Goal: Task Accomplishment & Management: Use online tool/utility

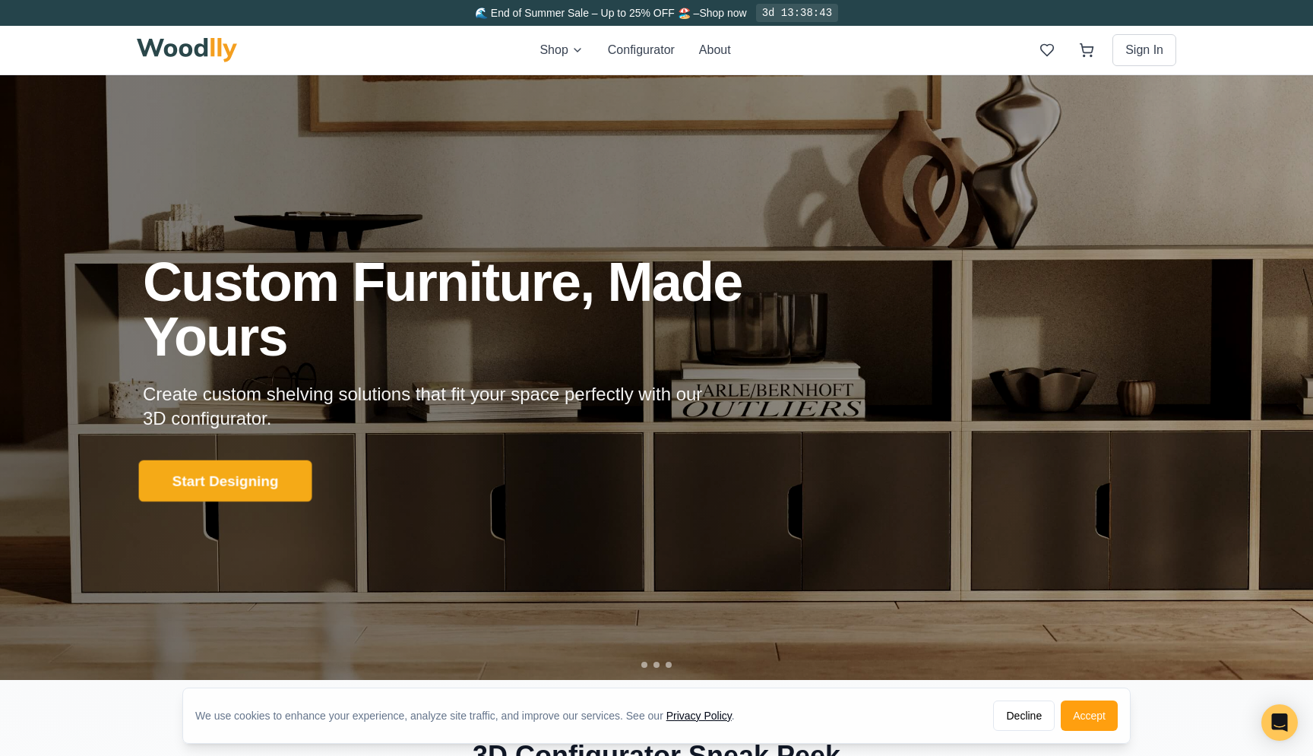
click at [264, 474] on button "Start Designing" at bounding box center [225, 482] width 173 height 42
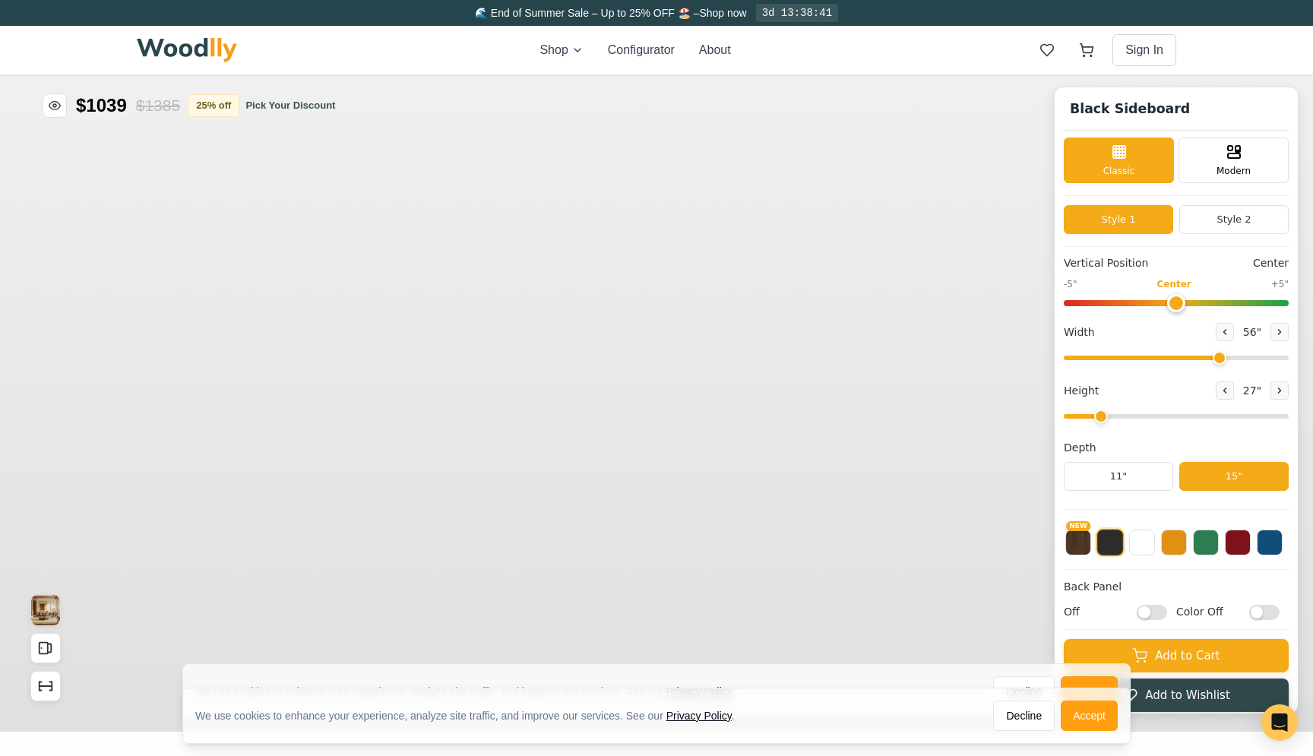
type input "56"
type input "2"
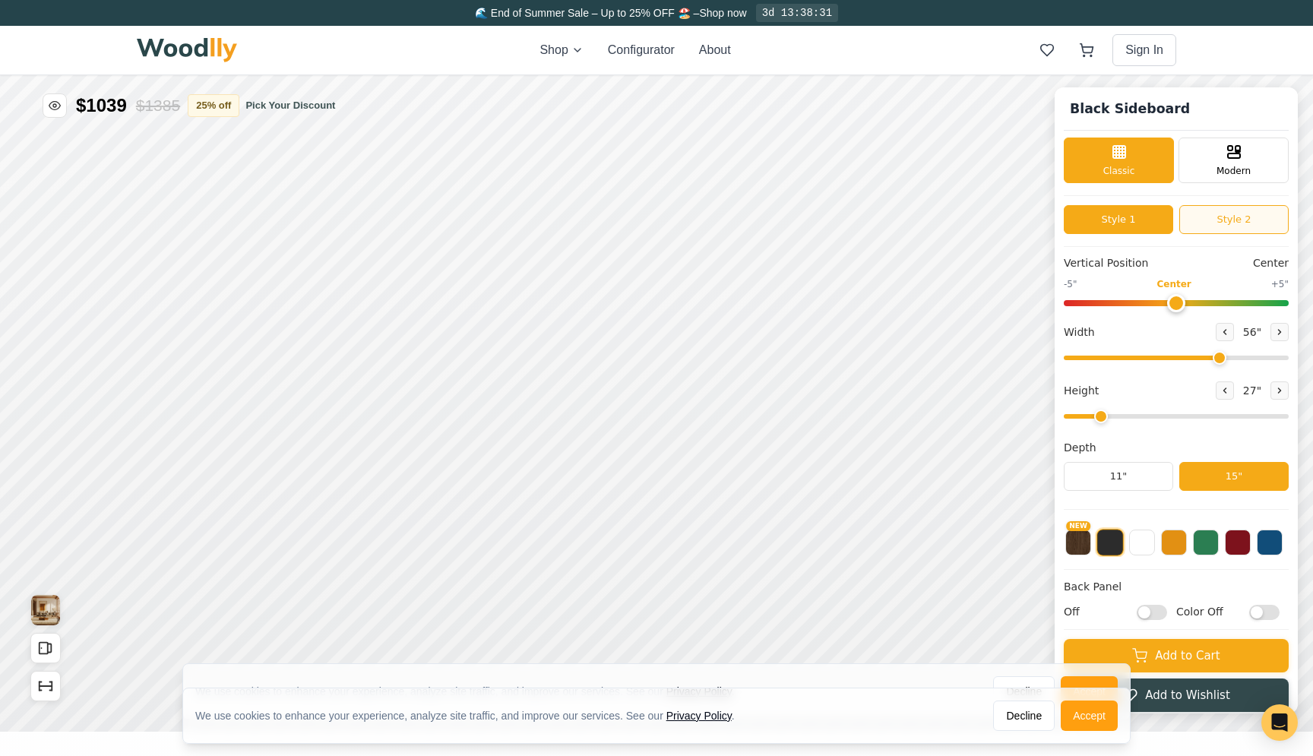
click at [1217, 217] on button "Style 2" at bounding box center [1234, 219] width 109 height 29
click at [1161, 216] on button "Style 1" at bounding box center [1118, 219] width 109 height 29
drag, startPoint x: 1175, startPoint y: 301, endPoint x: 1157, endPoint y: 302, distance: 18.3
click at [1157, 302] on input "range" at bounding box center [1176, 303] width 225 height 6
click at [1032, 711] on button "Decline" at bounding box center [1024, 716] width 62 height 30
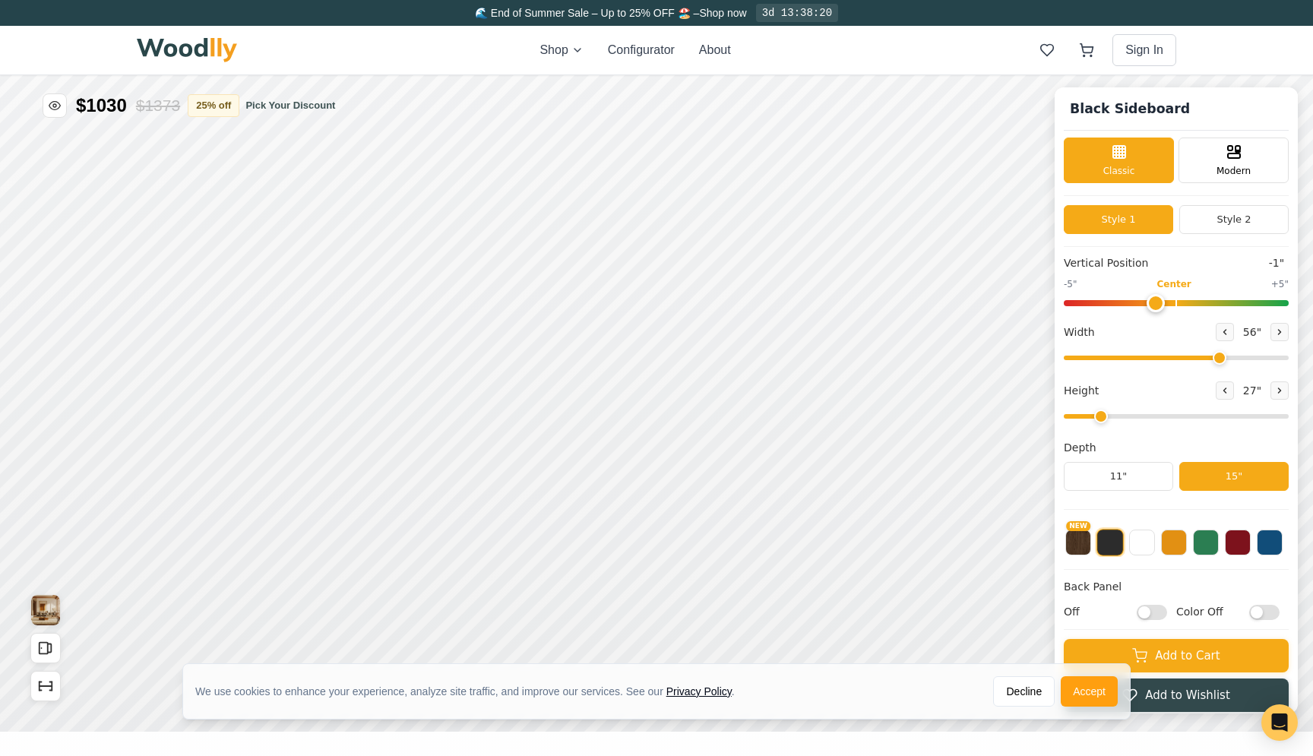
click at [1025, 676] on div "We use cookies to enhance your experience, analyze site traffic, and improve ou…" at bounding box center [656, 691] width 947 height 55
click at [1025, 684] on button "Decline" at bounding box center [1024, 691] width 62 height 30
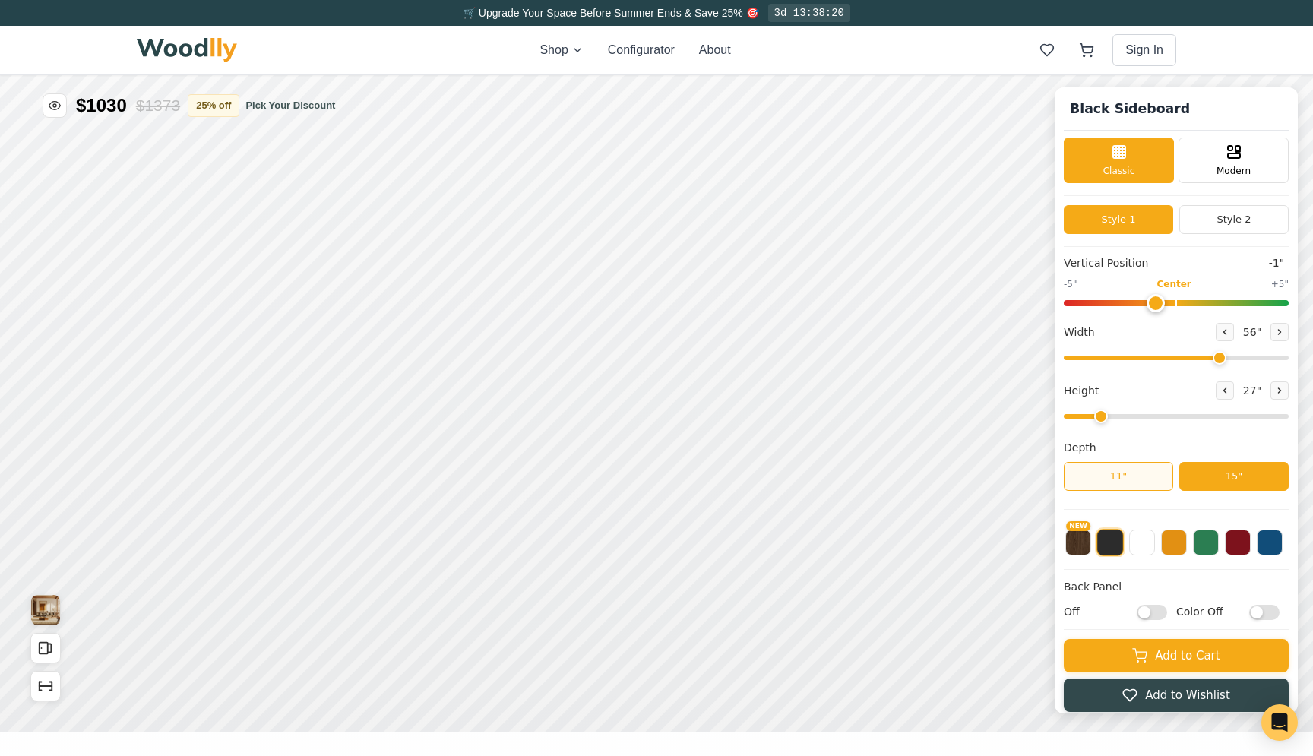
click at [1131, 478] on button "11"" at bounding box center [1118, 476] width 109 height 29
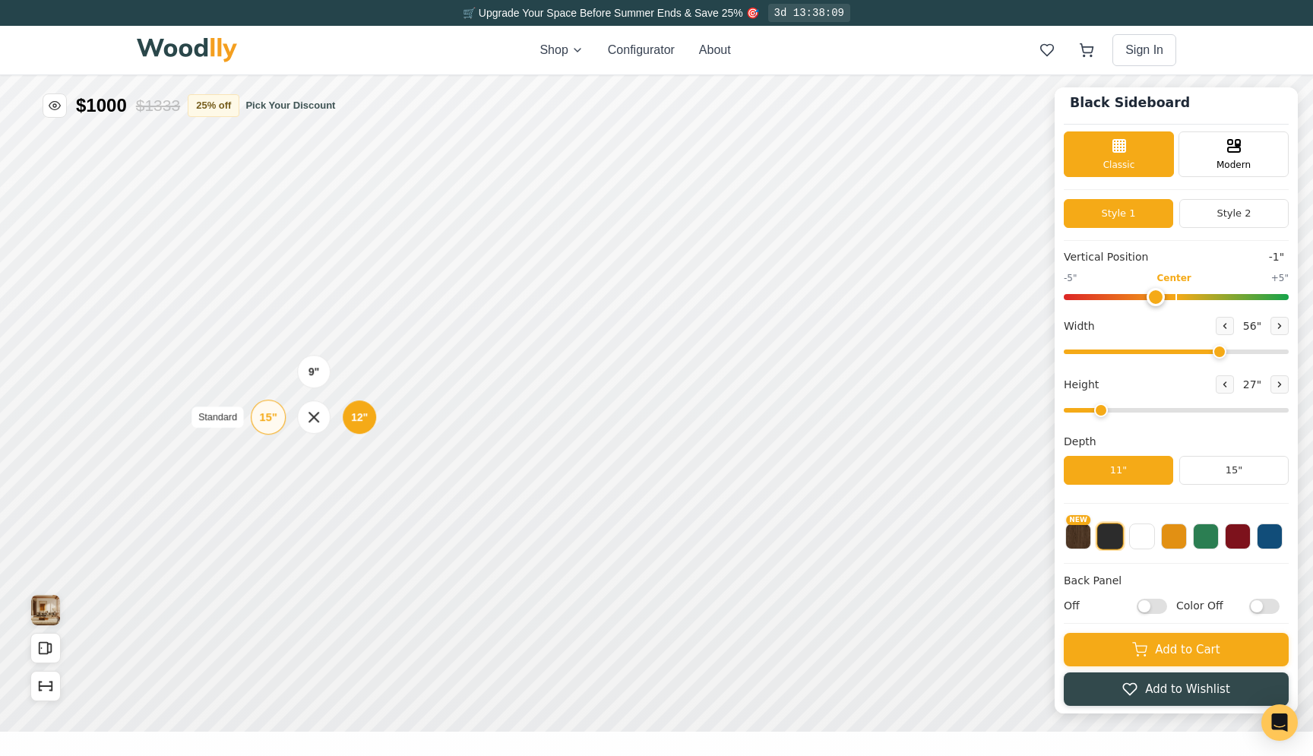
click at [265, 416] on div "15"" at bounding box center [267, 417] width 17 height 17
click at [542, 350] on div "12"" at bounding box center [538, 353] width 17 height 17
click at [1171, 533] on button at bounding box center [1174, 535] width 26 height 26
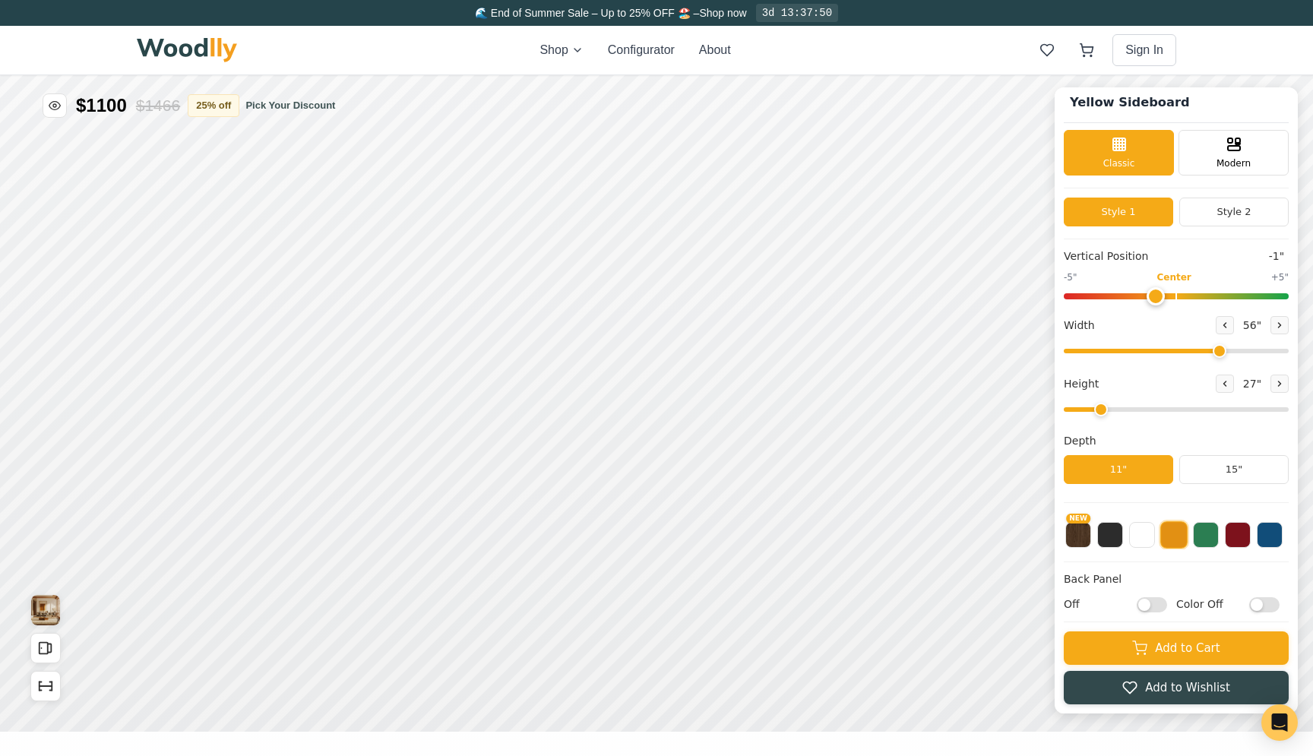
scroll to position [5, 0]
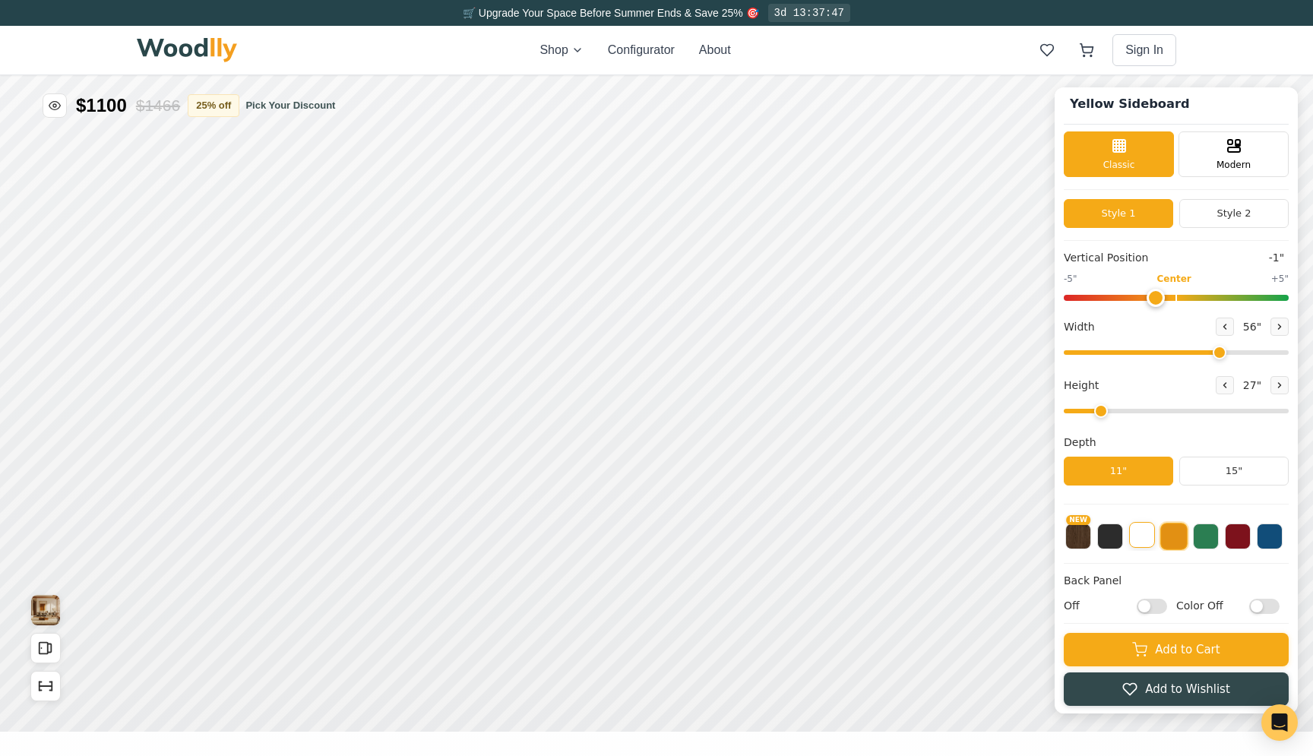
click at [1137, 536] on button at bounding box center [1142, 535] width 26 height 26
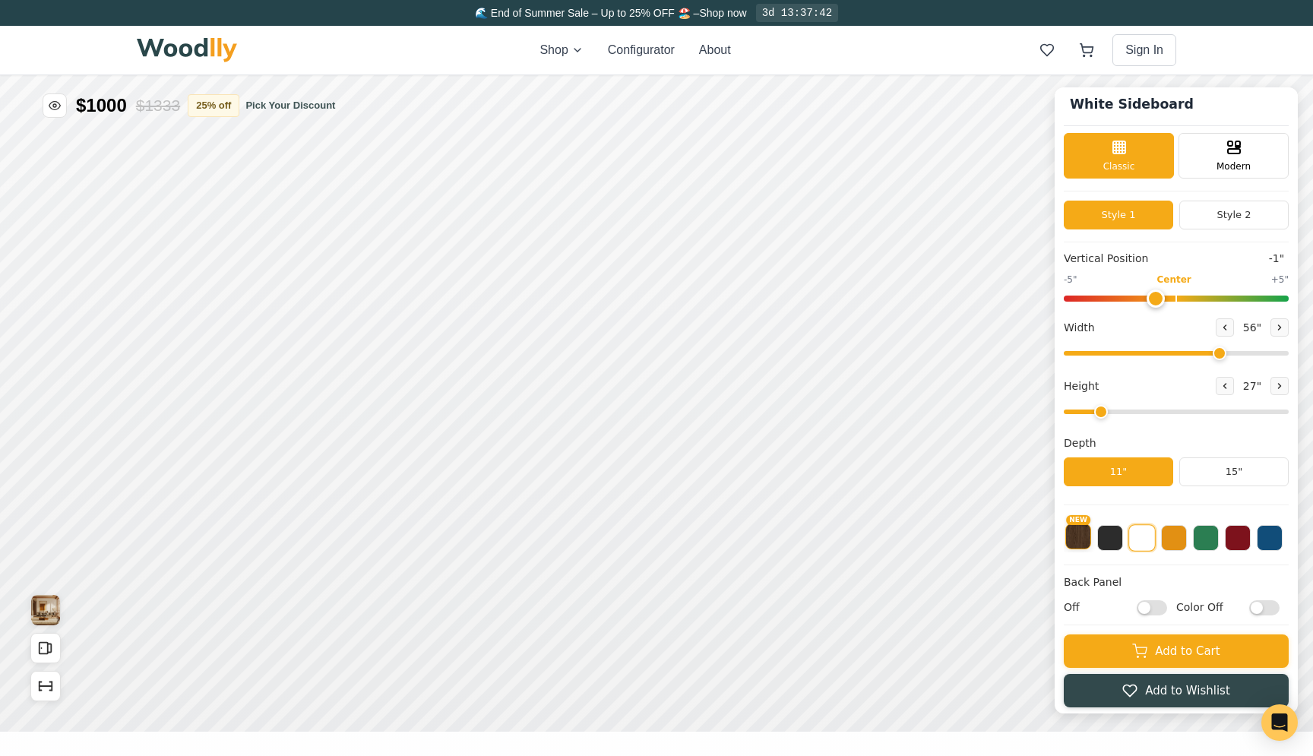
click at [1080, 532] on button "NEW" at bounding box center [1079, 537] width 26 height 26
click at [1110, 539] on button at bounding box center [1110, 537] width 26 height 26
click at [1177, 538] on button at bounding box center [1174, 537] width 26 height 26
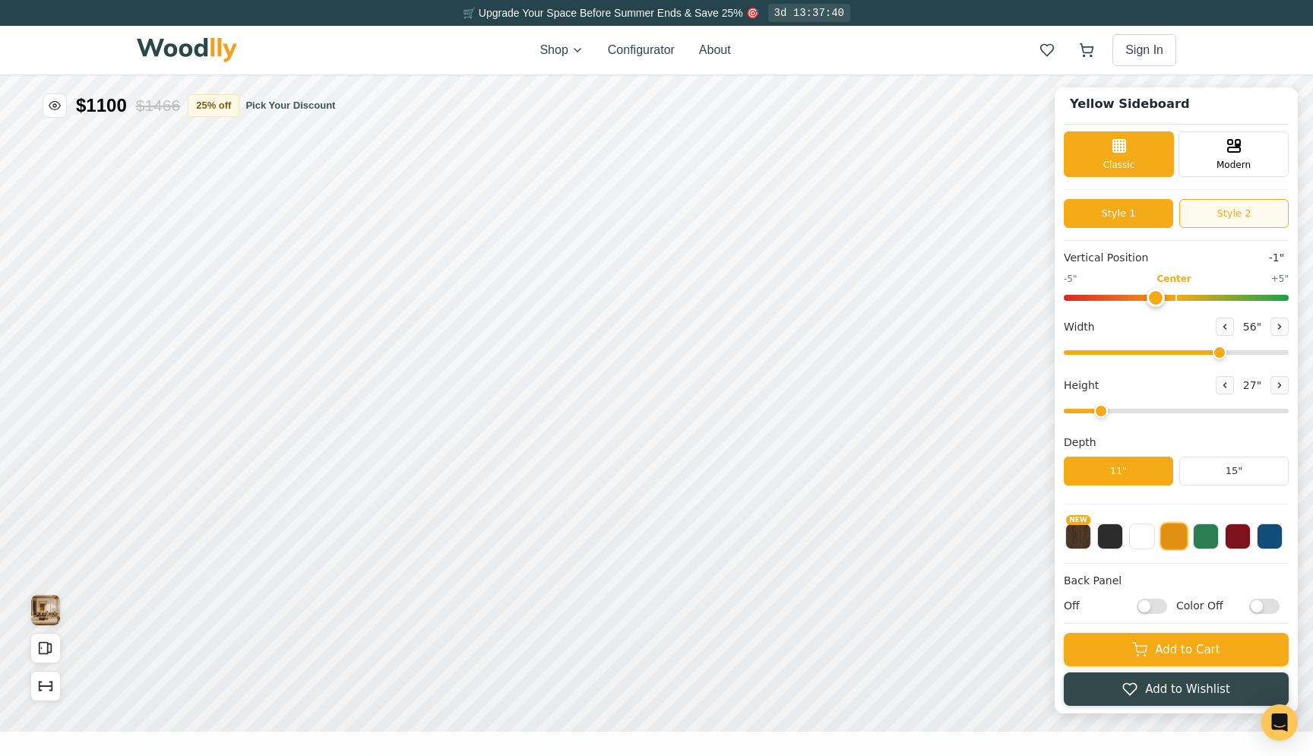
click at [1229, 209] on button "Style 2" at bounding box center [1234, 213] width 109 height 29
click at [1094, 211] on button "Style 1" at bounding box center [1118, 213] width 109 height 29
drag, startPoint x: 1156, startPoint y: 294, endPoint x: 1174, endPoint y: 299, distance: 18.8
type input "0"
click at [1174, 299] on input "range" at bounding box center [1176, 298] width 225 height 6
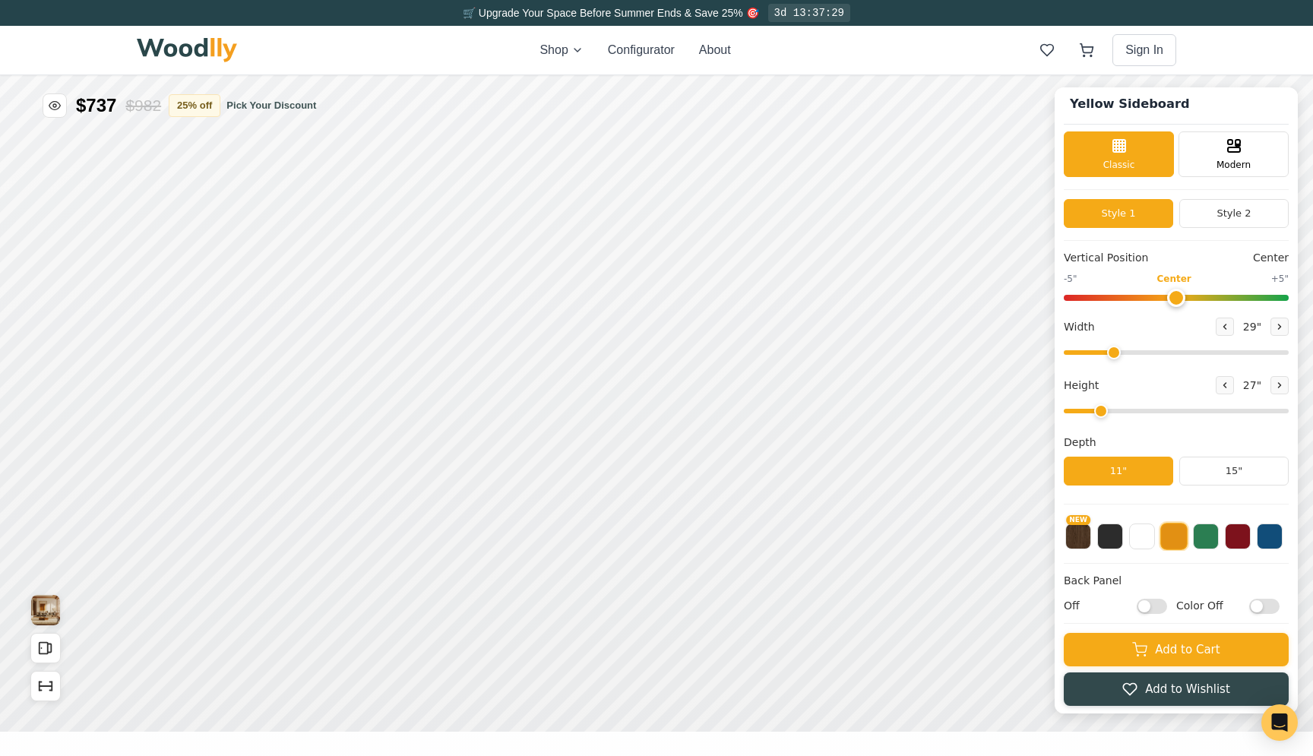
drag, startPoint x: 1222, startPoint y: 349, endPoint x: 1113, endPoint y: 345, distance: 108.7
type input "29"
click at [1113, 350] on input "range" at bounding box center [1176, 352] width 225 height 5
drag, startPoint x: 1100, startPoint y: 408, endPoint x: 1177, endPoint y: 403, distance: 77.7
click at [1177, 409] on input "range" at bounding box center [1176, 411] width 225 height 5
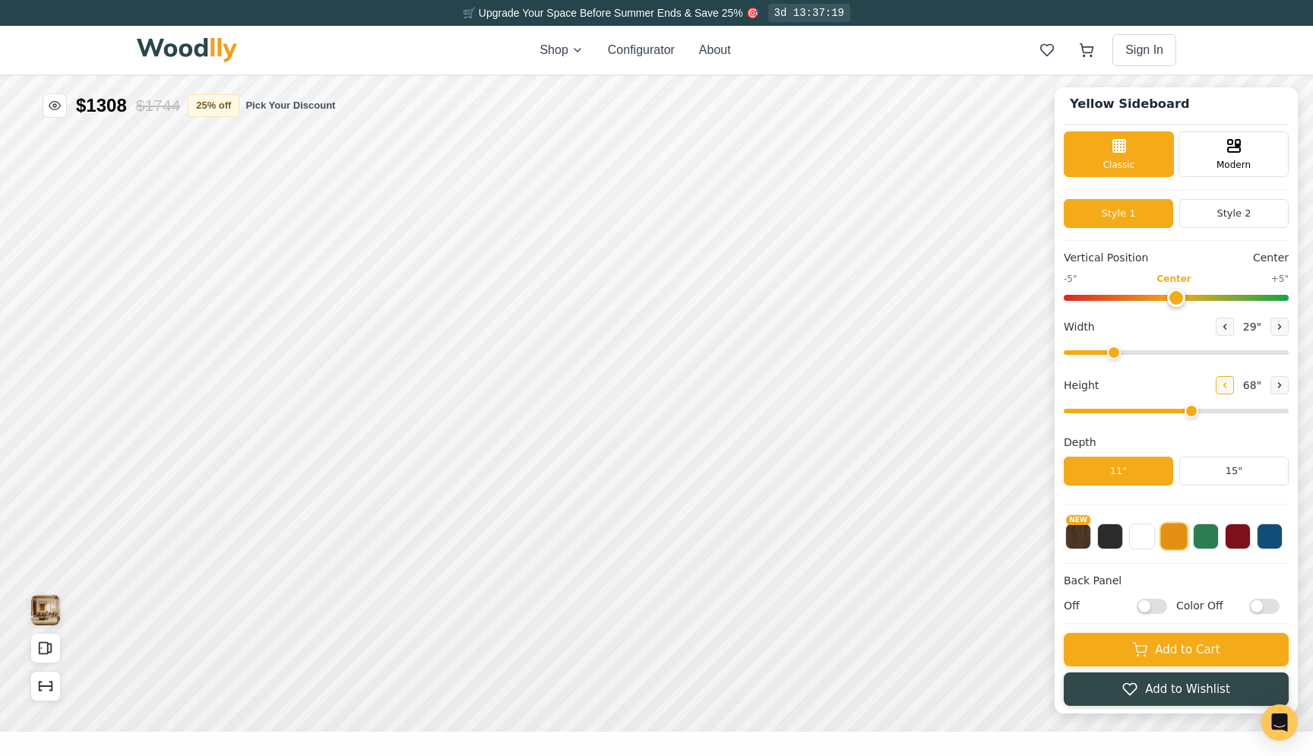
click at [1224, 385] on icon at bounding box center [1225, 385] width 2 height 5
type input "4"
click at [787, 550] on button "ON" at bounding box center [785, 552] width 58 height 28
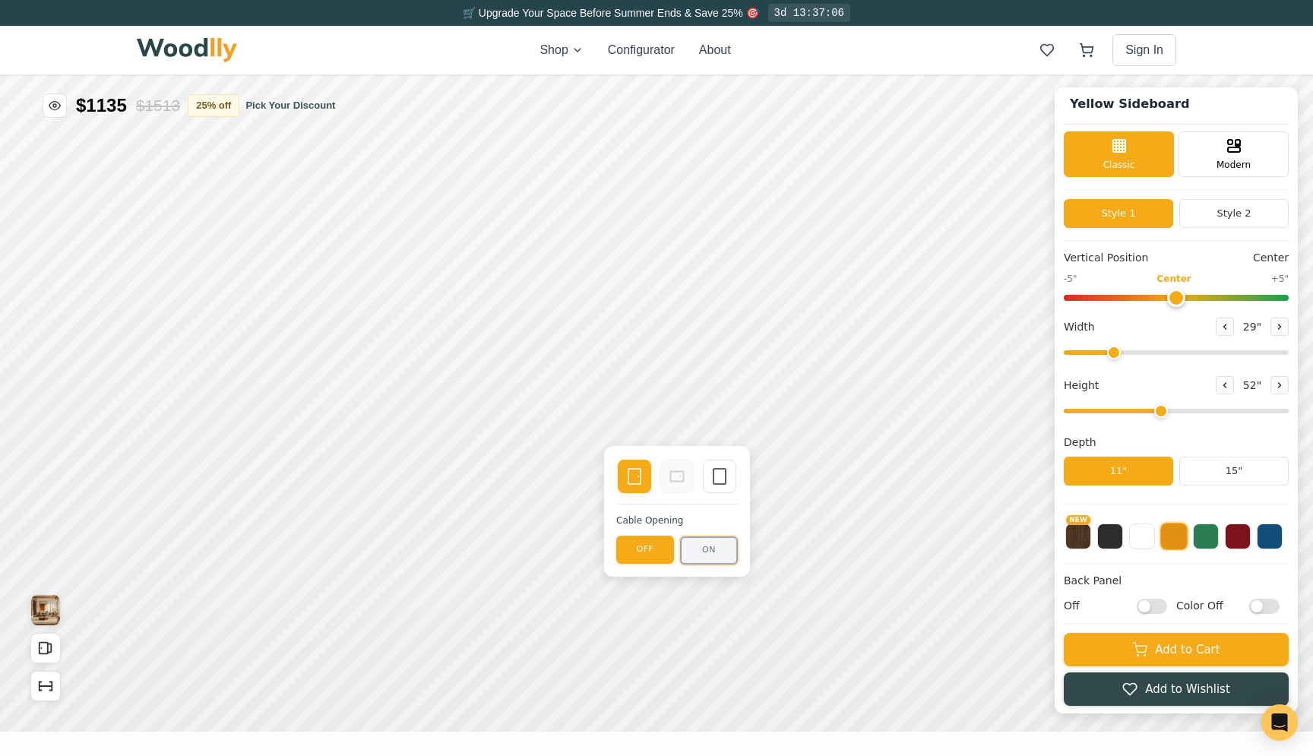
click at [709, 546] on button "ON" at bounding box center [709, 551] width 58 height 28
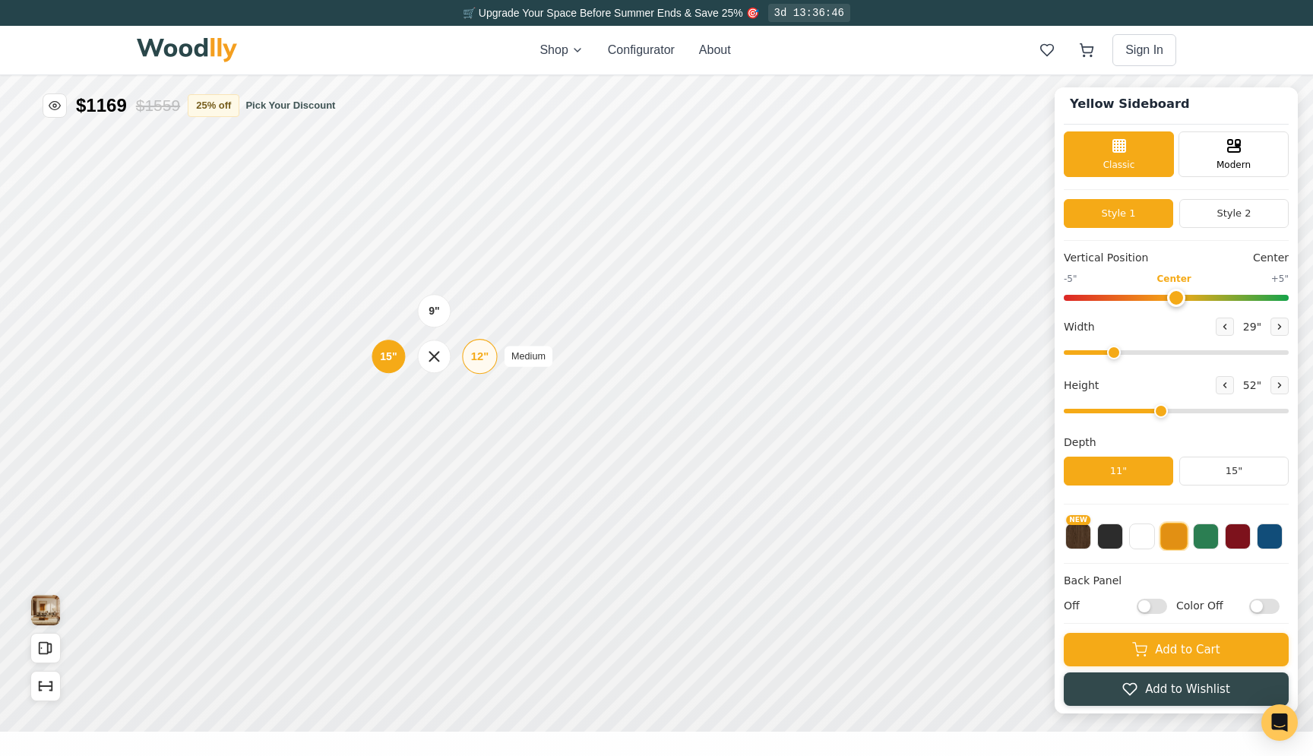
click at [480, 356] on div "12"" at bounding box center [479, 356] width 17 height 17
click at [479, 290] on div "12" Medium" at bounding box center [479, 278] width 35 height 35
click at [444, 314] on div "9" Compact" at bounding box center [437, 310] width 35 height 35
click at [445, 372] on div "9" Compact" at bounding box center [434, 376] width 35 height 35
click at [385, 432] on div "15"" at bounding box center [390, 432] width 17 height 17
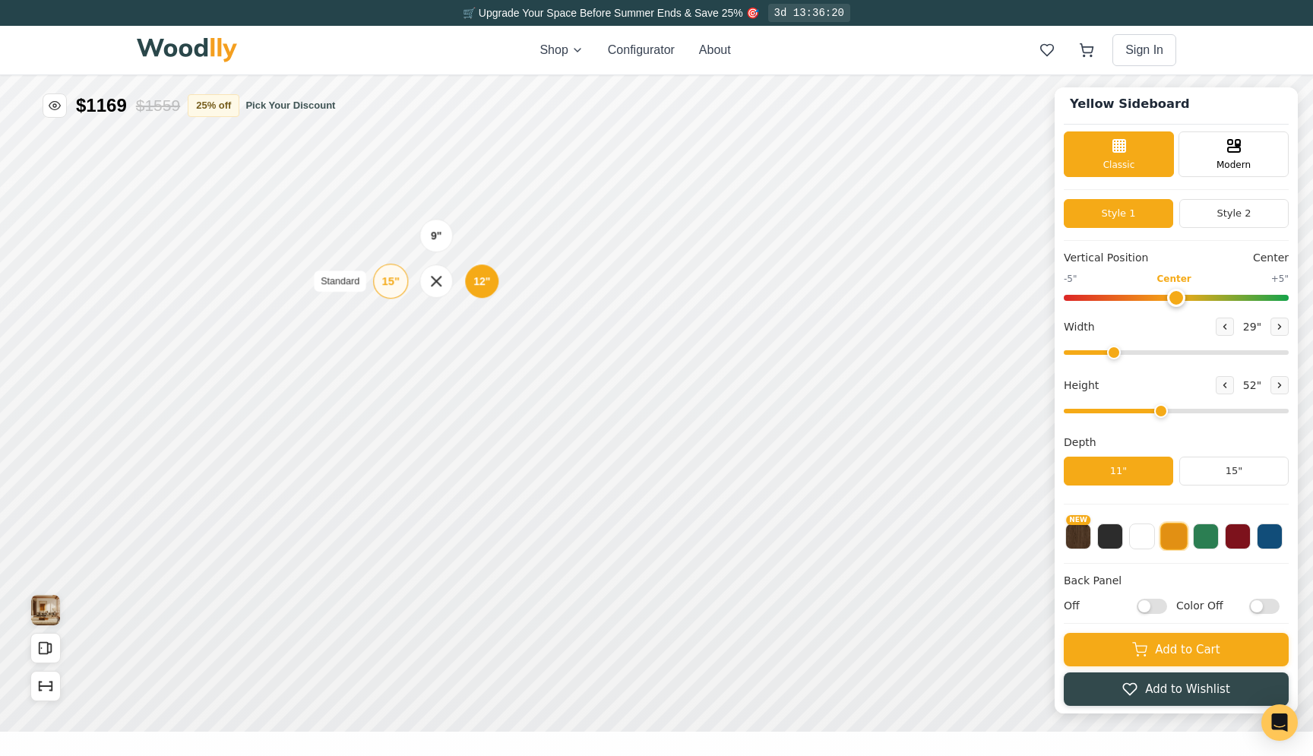
click at [398, 287] on div "15"" at bounding box center [390, 281] width 17 height 17
click at [397, 511] on div "15"" at bounding box center [394, 509] width 17 height 17
click at [407, 348] on div "15" Standard" at bounding box center [395, 349] width 35 height 35
click at [448, 226] on div "9"" at bounding box center [445, 218] width 11 height 17
click at [1243, 478] on button "15"" at bounding box center [1234, 471] width 109 height 29
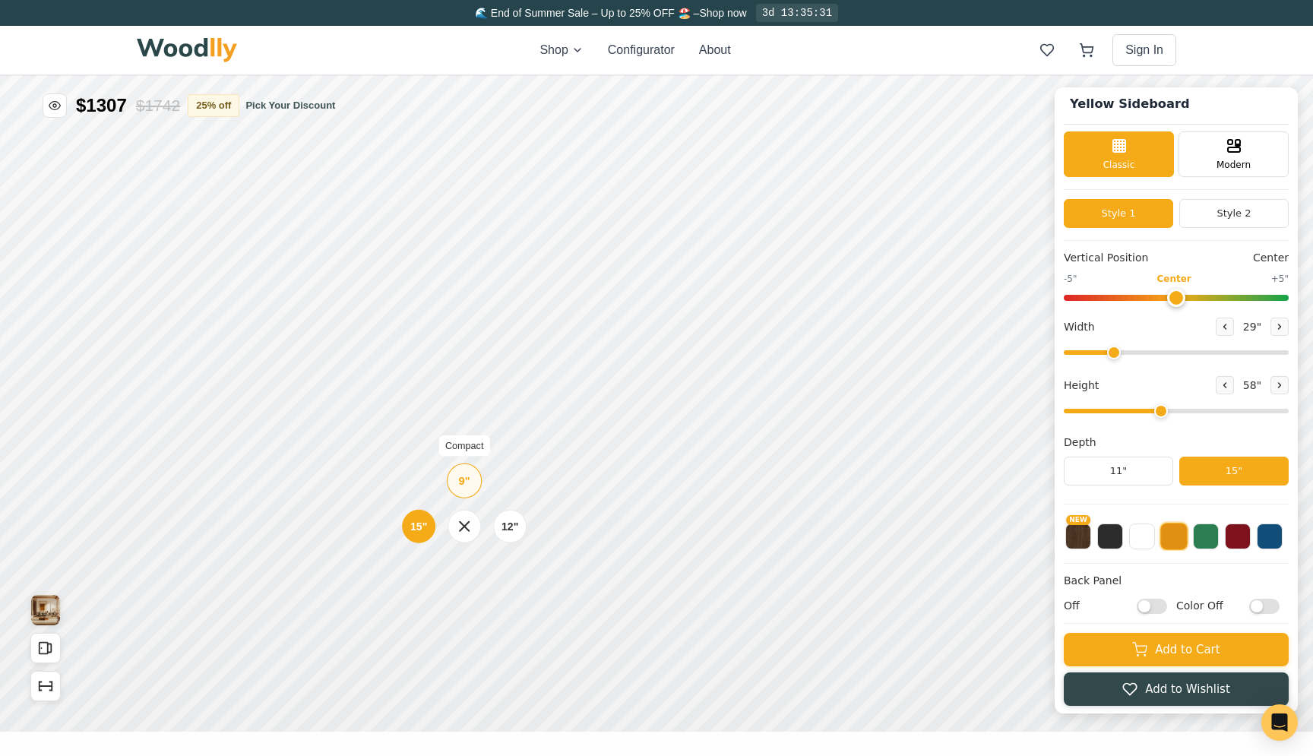
click at [462, 489] on div "9" Compact" at bounding box center [464, 481] width 35 height 35
click at [675, 493] on icon at bounding box center [675, 494] width 18 height 18
click at [429, 534] on div "15"" at bounding box center [427, 536] width 17 height 17
click at [648, 489] on div "Single Door" at bounding box center [633, 487] width 33 height 33
click at [1132, 477] on button "11"" at bounding box center [1118, 471] width 109 height 29
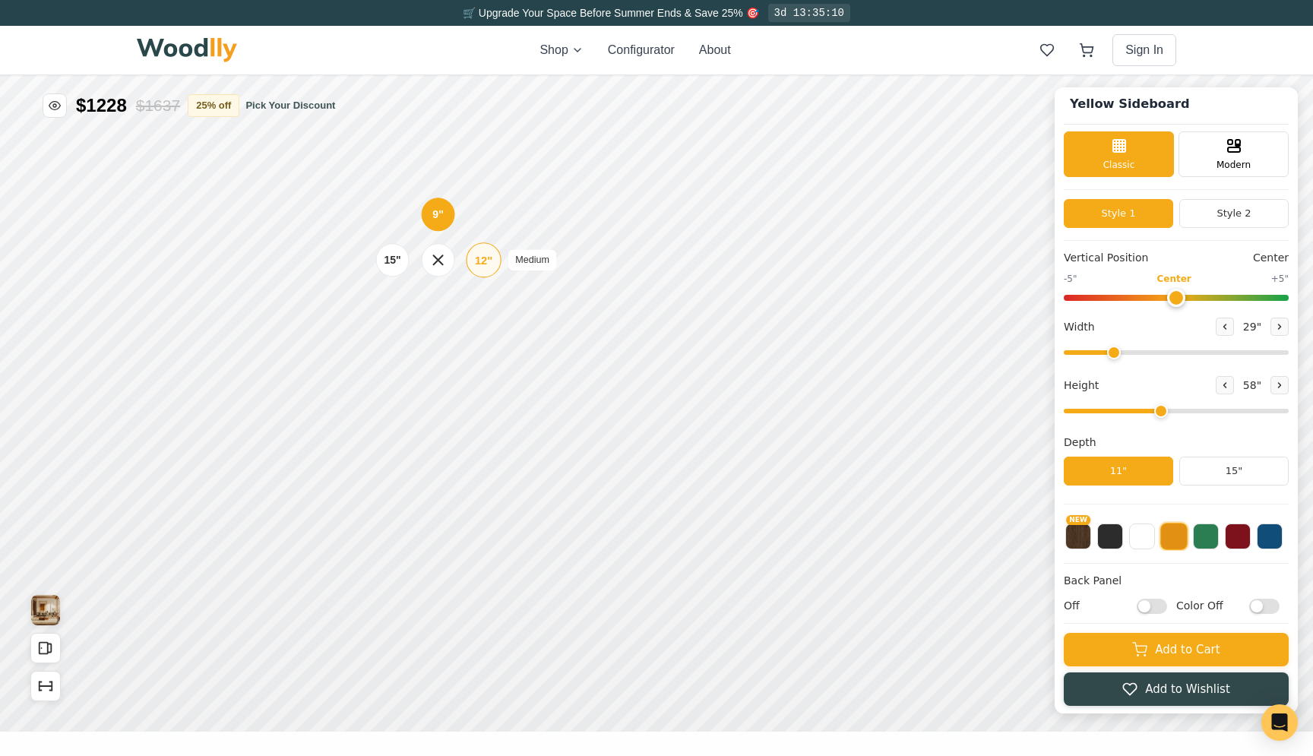
click at [495, 260] on div "12" Medium" at bounding box center [483, 259] width 35 height 35
click at [635, 248] on icon at bounding box center [634, 250] width 18 height 18
click at [702, 249] on icon at bounding box center [709, 250] width 18 height 18
click at [493, 521] on div "12"" at bounding box center [500, 523] width 17 height 17
click at [404, 519] on div "15"" at bounding box center [396, 515] width 17 height 17
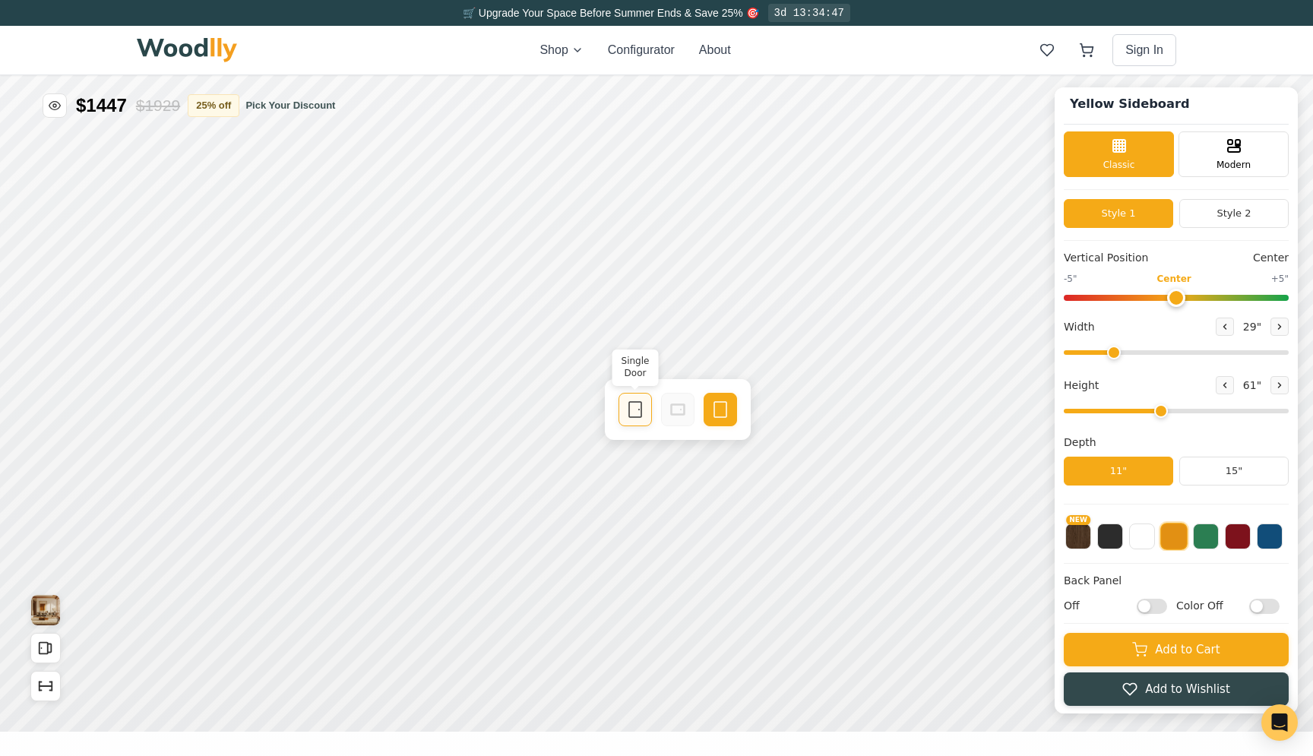
click at [642, 414] on icon at bounding box center [635, 410] width 18 height 18
click at [703, 410] on rect at bounding box center [708, 409] width 12 height 15
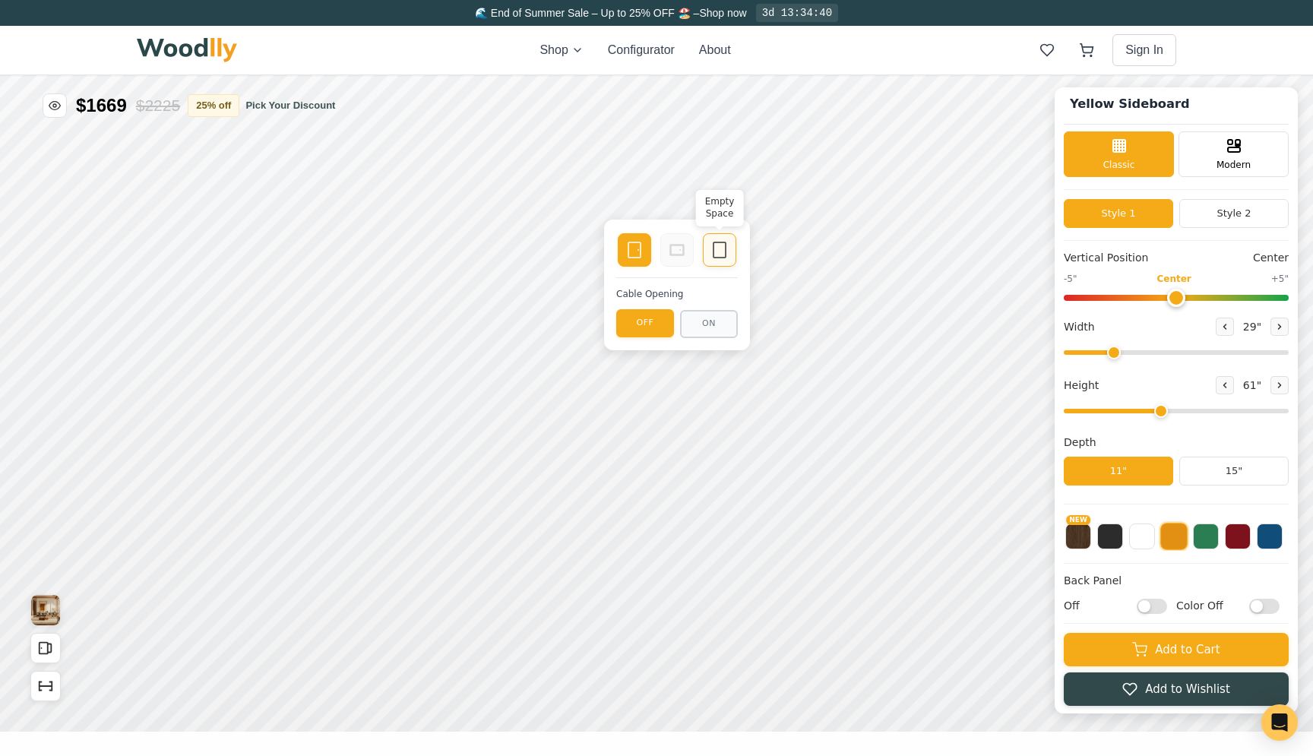
click at [722, 252] on icon at bounding box center [720, 250] width 18 height 18
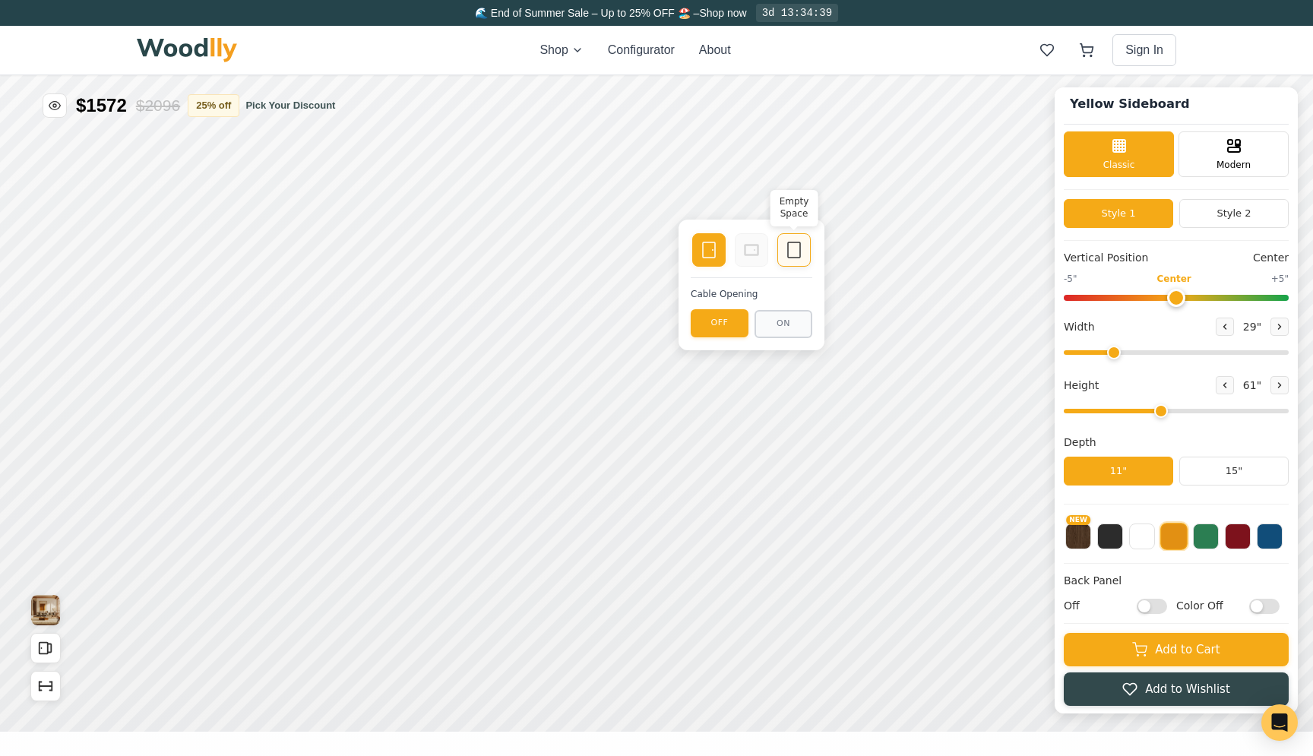
click at [800, 243] on icon at bounding box center [794, 250] width 18 height 18
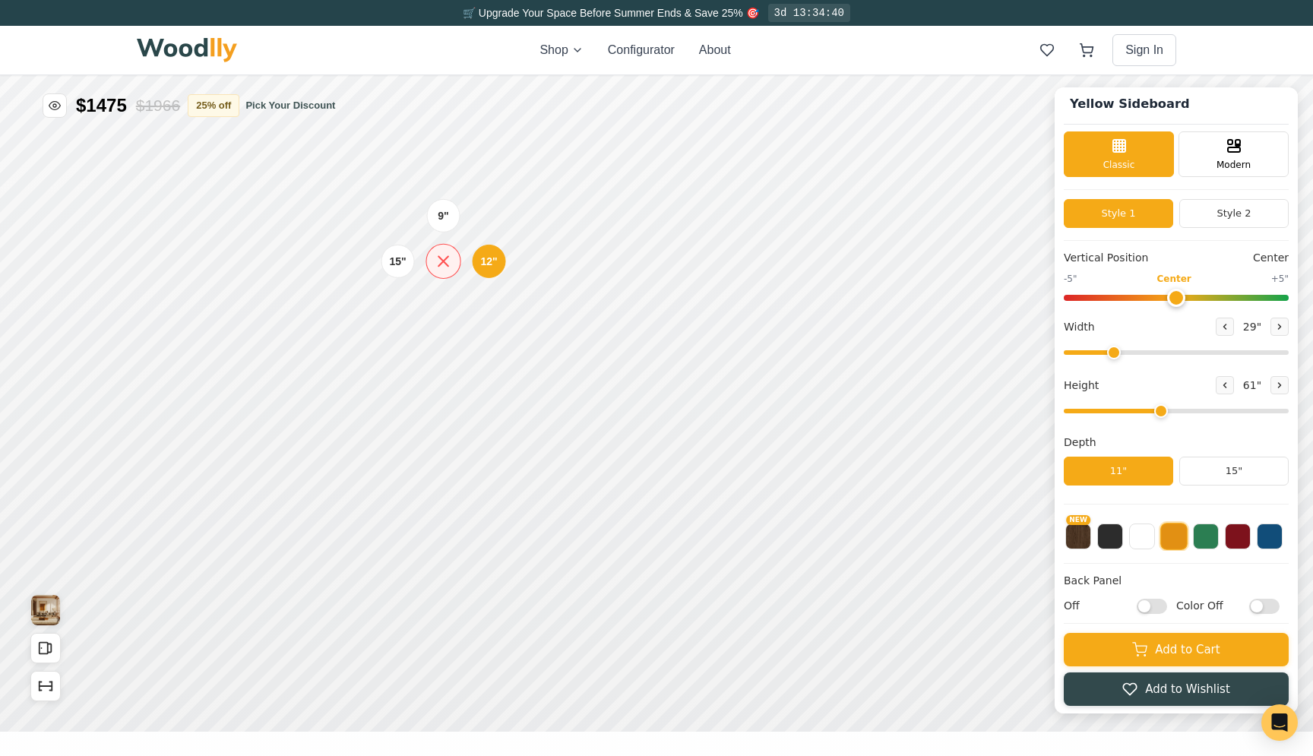
click at [448, 263] on icon at bounding box center [443, 261] width 19 height 19
click at [448, 219] on div "9"" at bounding box center [443, 215] width 11 height 17
click at [1156, 604] on input "Off" at bounding box center [1152, 606] width 30 height 15
checkbox input "true"
click at [1268, 603] on input "Color Off" at bounding box center [1264, 606] width 30 height 15
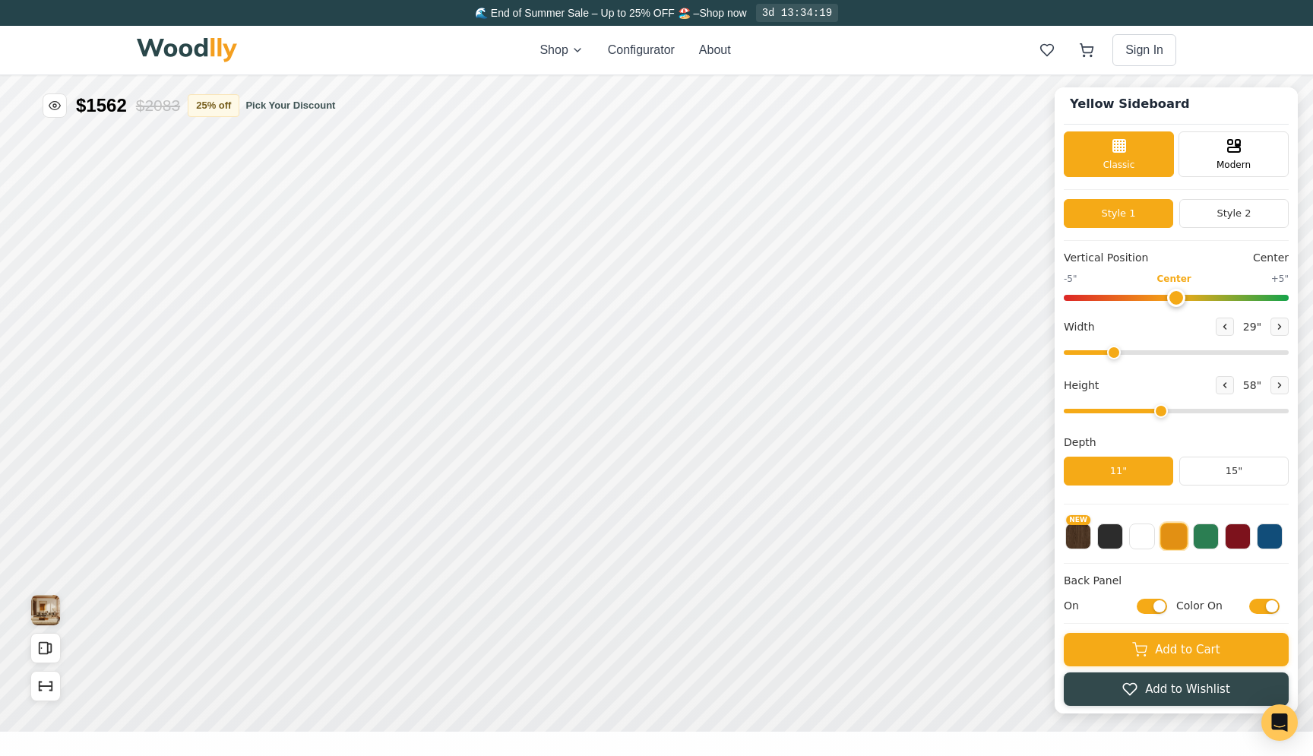
click at [1271, 604] on input "Color On" at bounding box center [1264, 606] width 30 height 15
checkbox input "false"
click at [1207, 534] on button at bounding box center [1206, 535] width 26 height 26
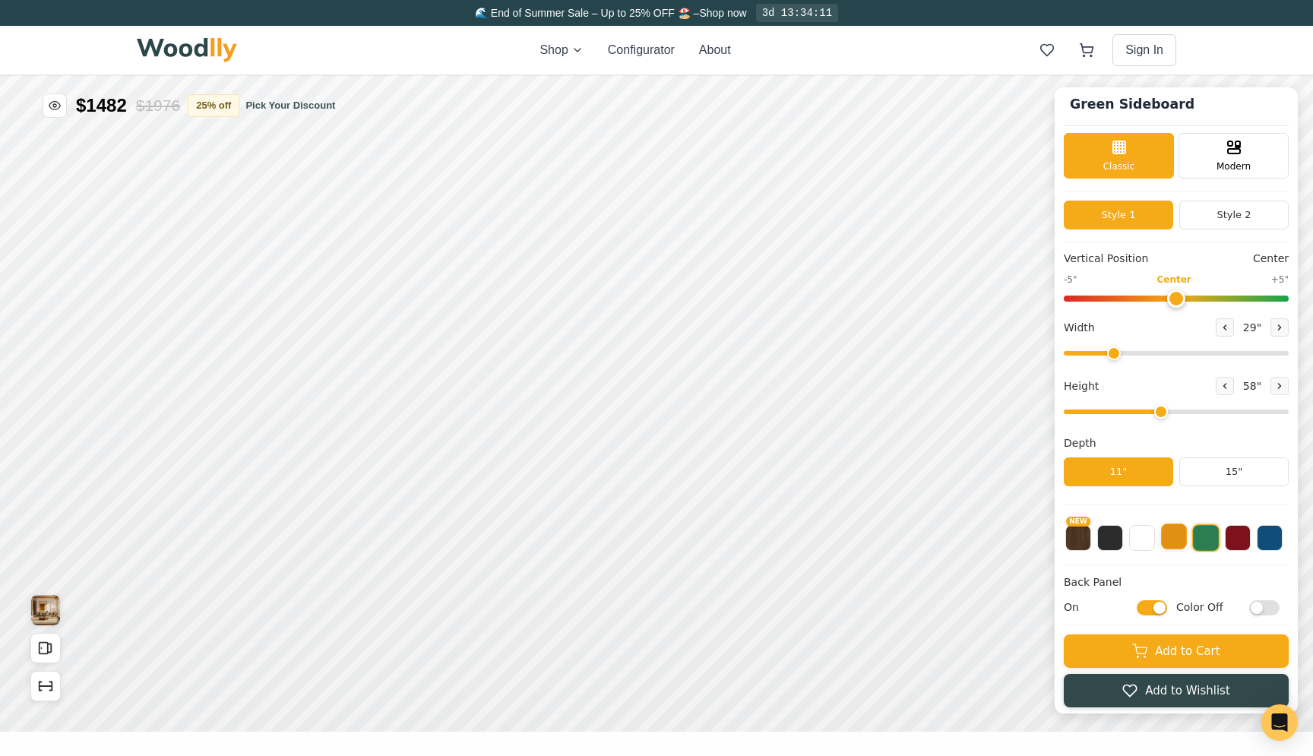
click at [1180, 535] on button at bounding box center [1174, 537] width 26 height 26
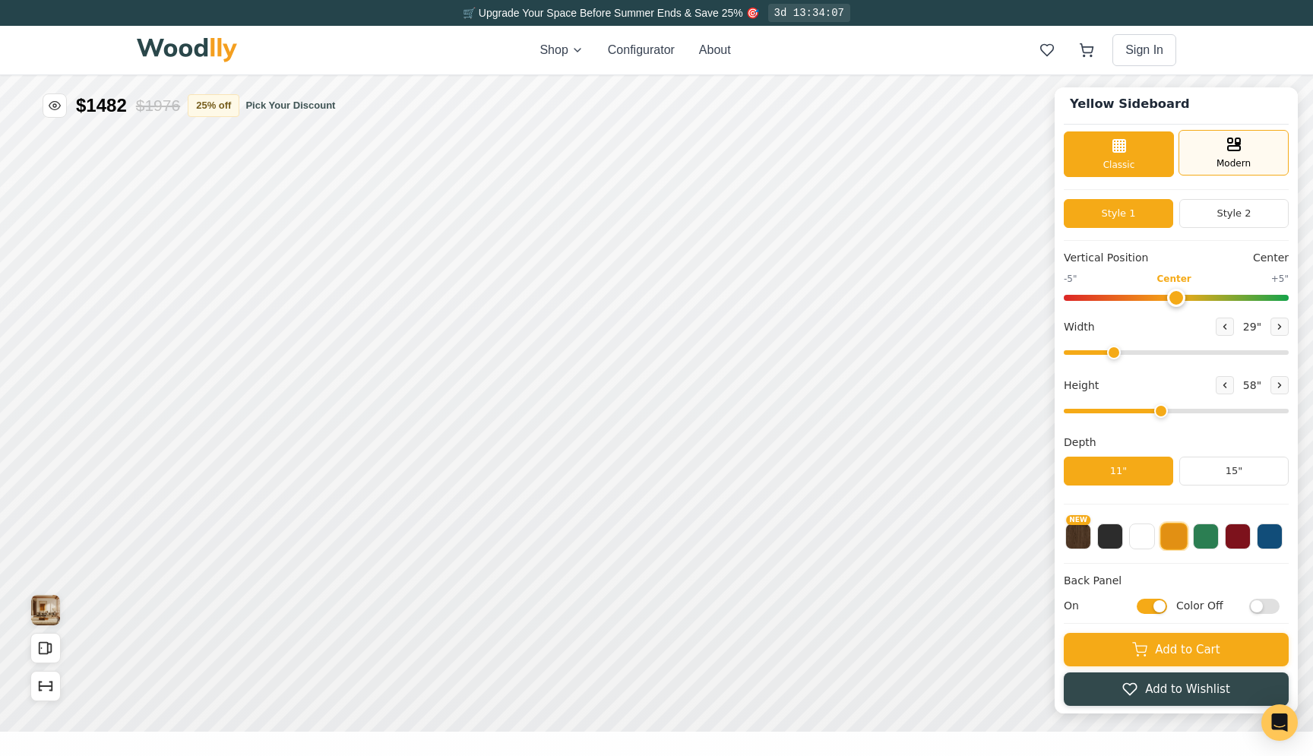
click at [1252, 157] on div "Modern" at bounding box center [1234, 153] width 110 height 46
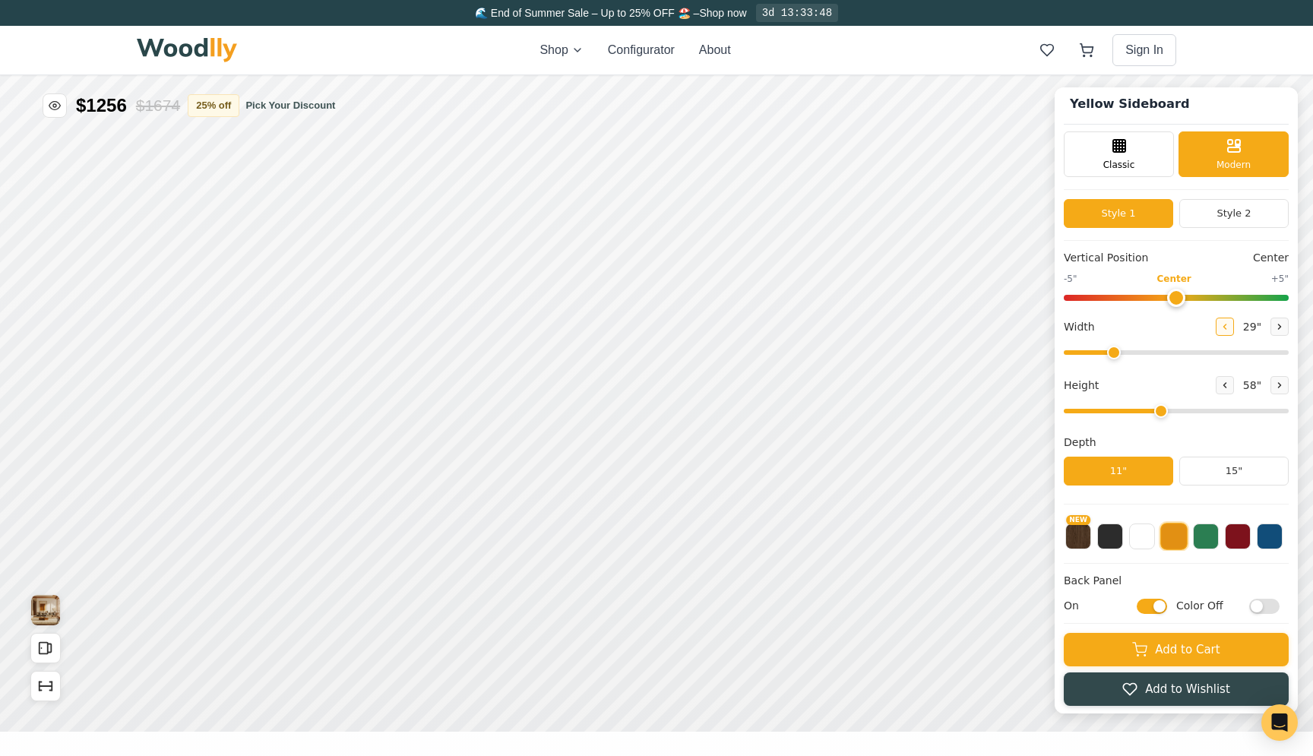
click at [1225, 322] on icon at bounding box center [1225, 326] width 9 height 9
click at [1225, 323] on icon at bounding box center [1225, 326] width 9 height 9
click at [1280, 330] on icon at bounding box center [1279, 326] width 9 height 9
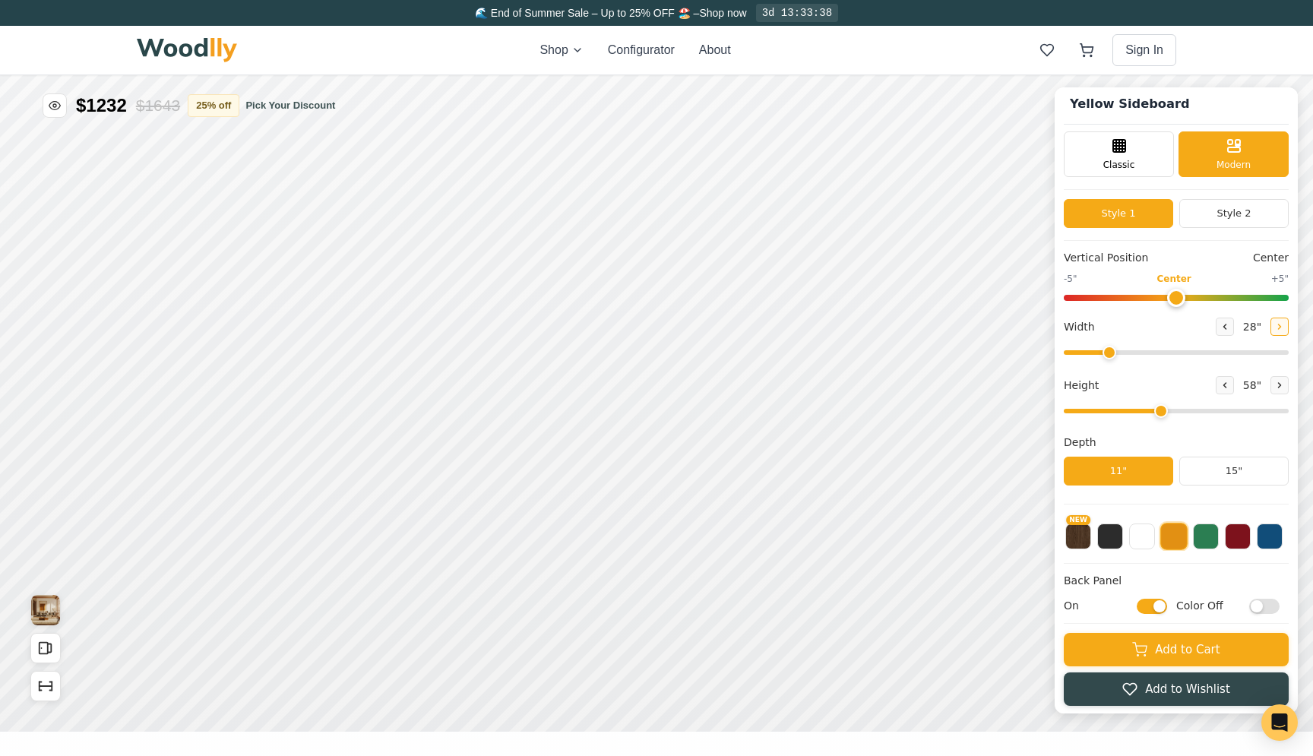
click at [1280, 330] on icon at bounding box center [1279, 326] width 9 height 9
type input "30"
click at [1224, 214] on button "Style 2" at bounding box center [1234, 213] width 109 height 29
click at [1130, 218] on button "Style 1" at bounding box center [1118, 213] width 109 height 29
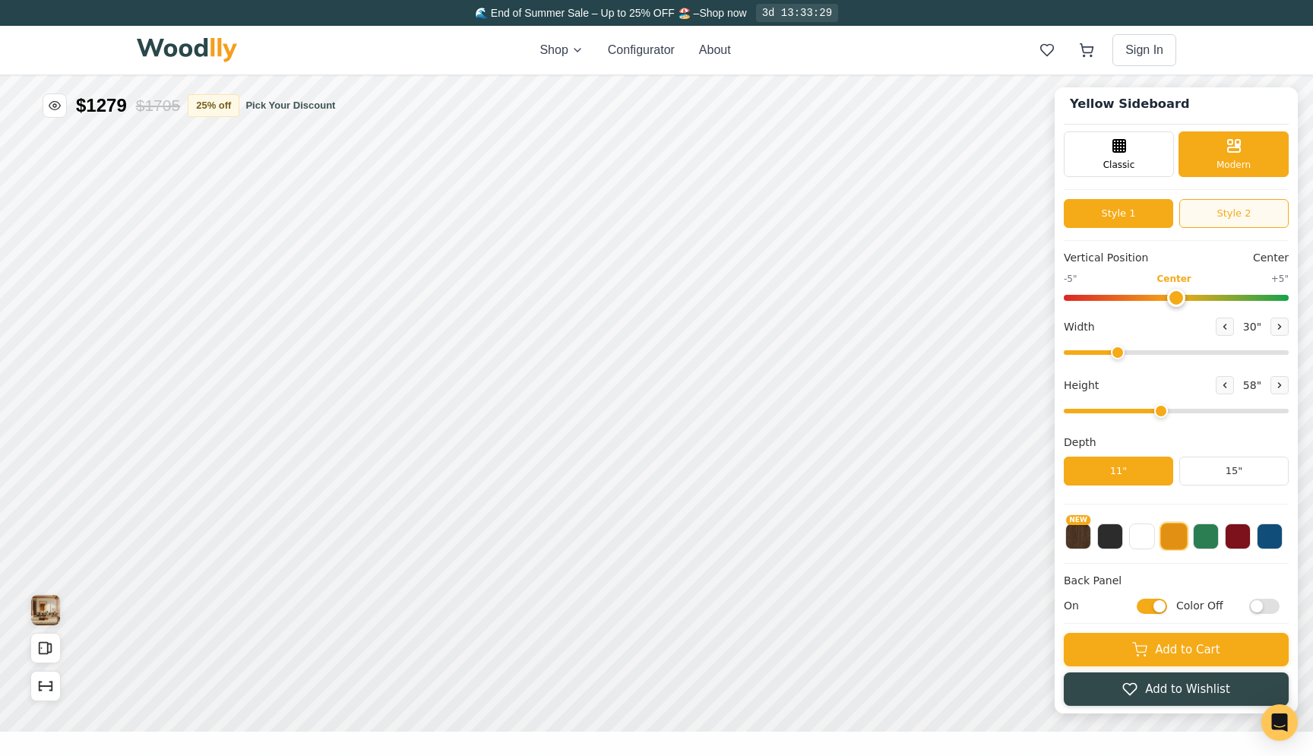
click at [1232, 223] on button "Style 2" at bounding box center [1234, 213] width 109 height 29
click at [1108, 536] on button at bounding box center [1110, 535] width 26 height 26
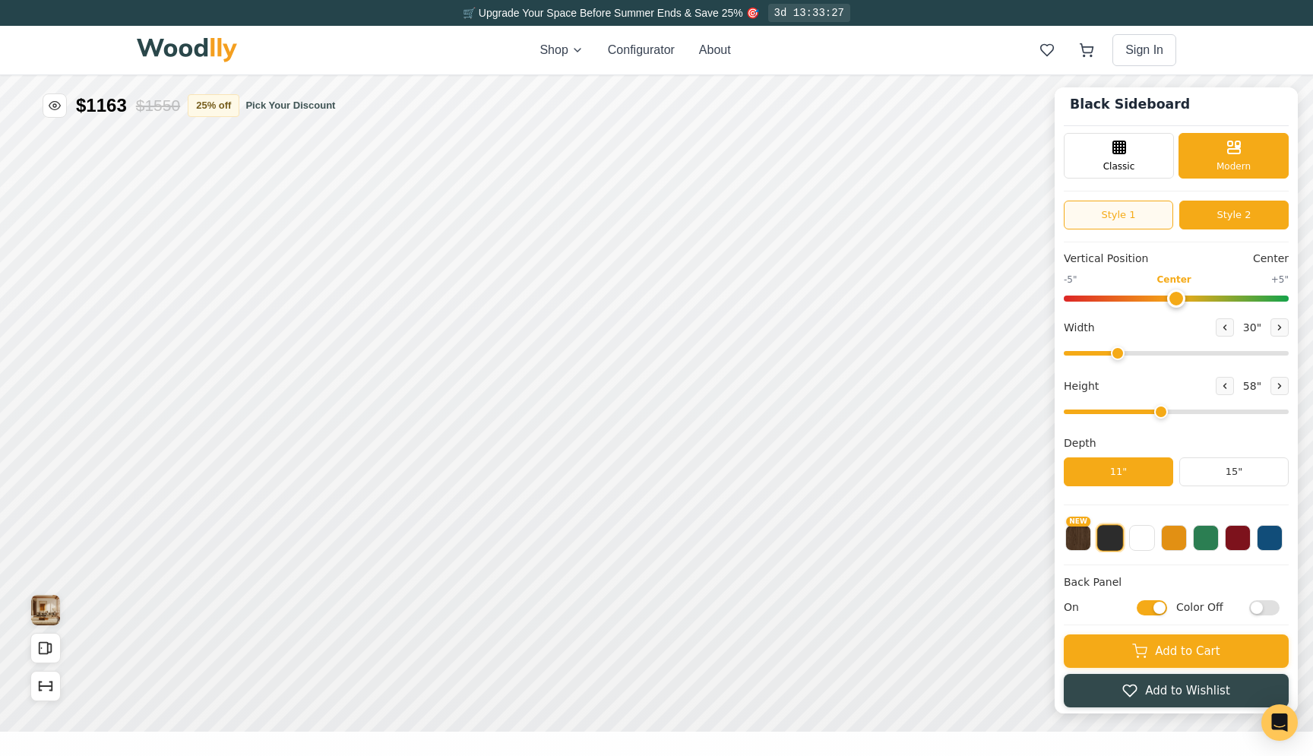
click at [1138, 226] on button "Style 1" at bounding box center [1118, 215] width 109 height 29
click at [1230, 215] on button "Style 2" at bounding box center [1234, 215] width 109 height 29
click at [1142, 214] on button "Style 1" at bounding box center [1118, 215] width 109 height 29
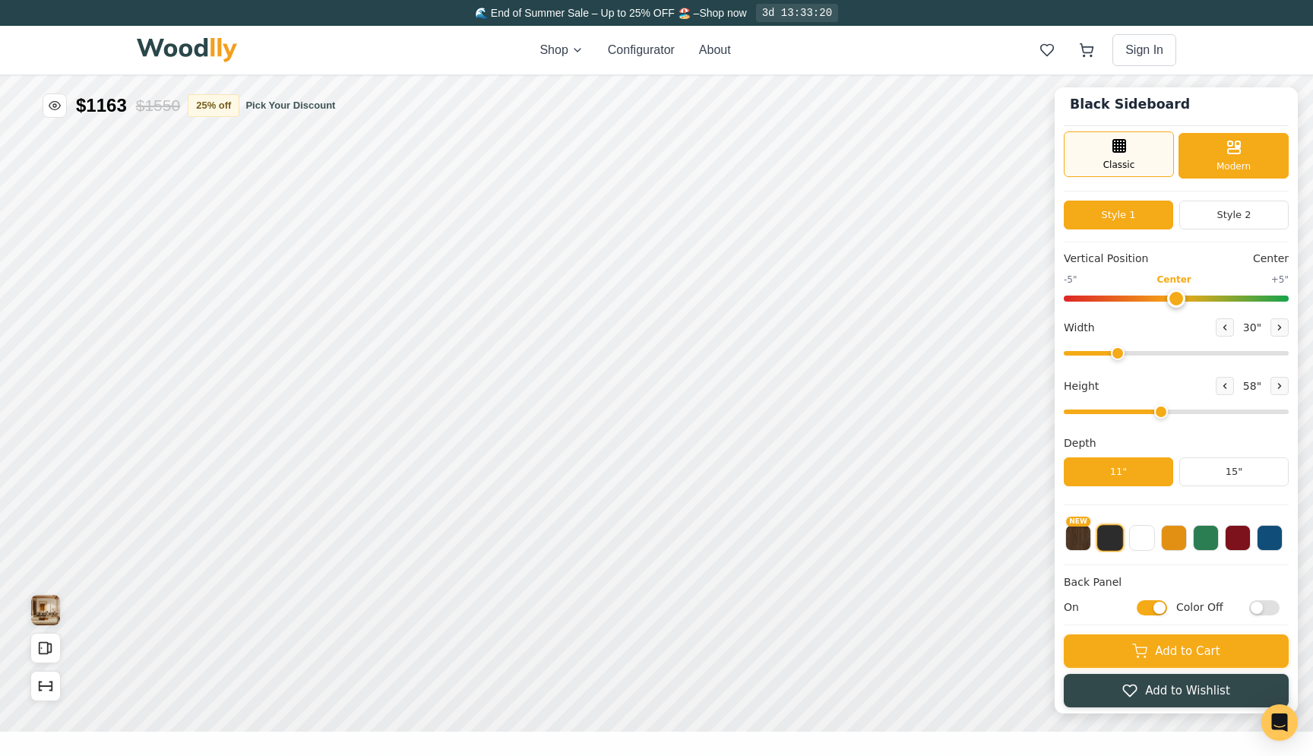
click at [1141, 161] on div "Classic" at bounding box center [1119, 154] width 110 height 46
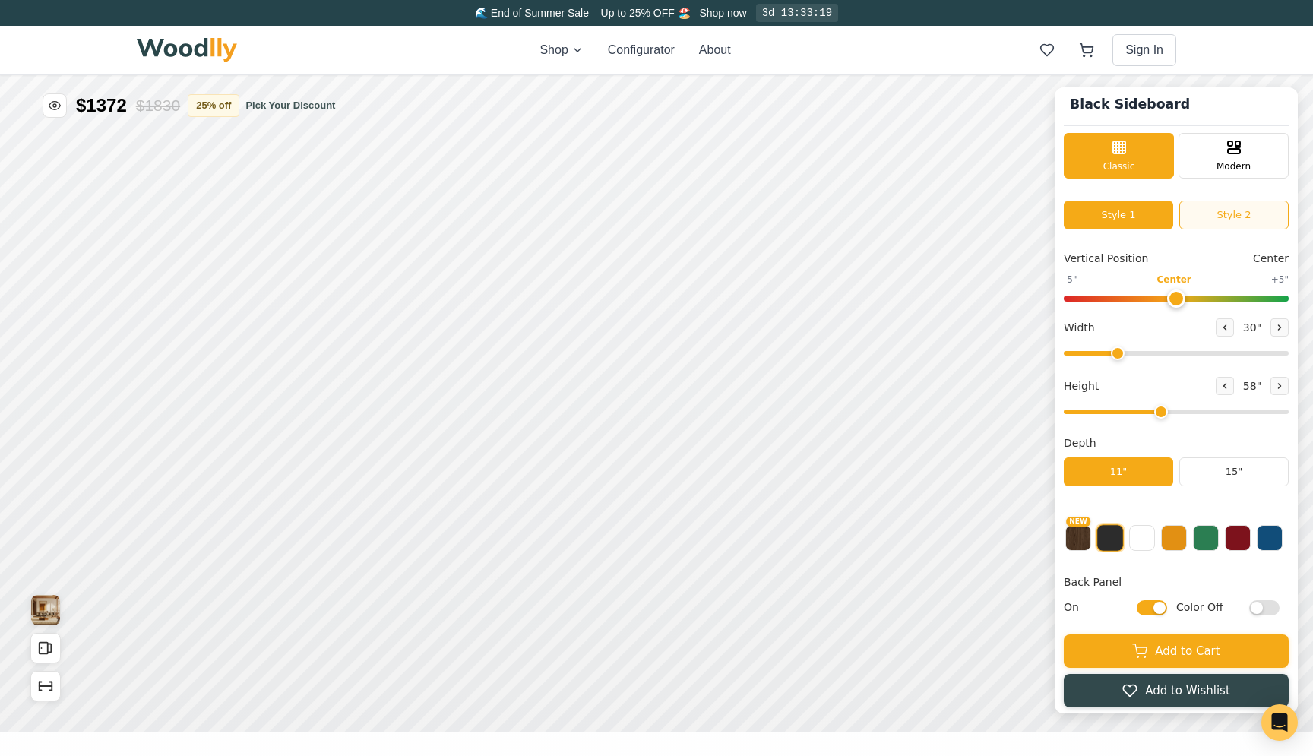
click at [1224, 220] on button "Style 2" at bounding box center [1234, 215] width 109 height 29
click at [1114, 214] on button "Style 1" at bounding box center [1118, 215] width 109 height 29
click at [1178, 527] on button at bounding box center [1174, 537] width 26 height 26
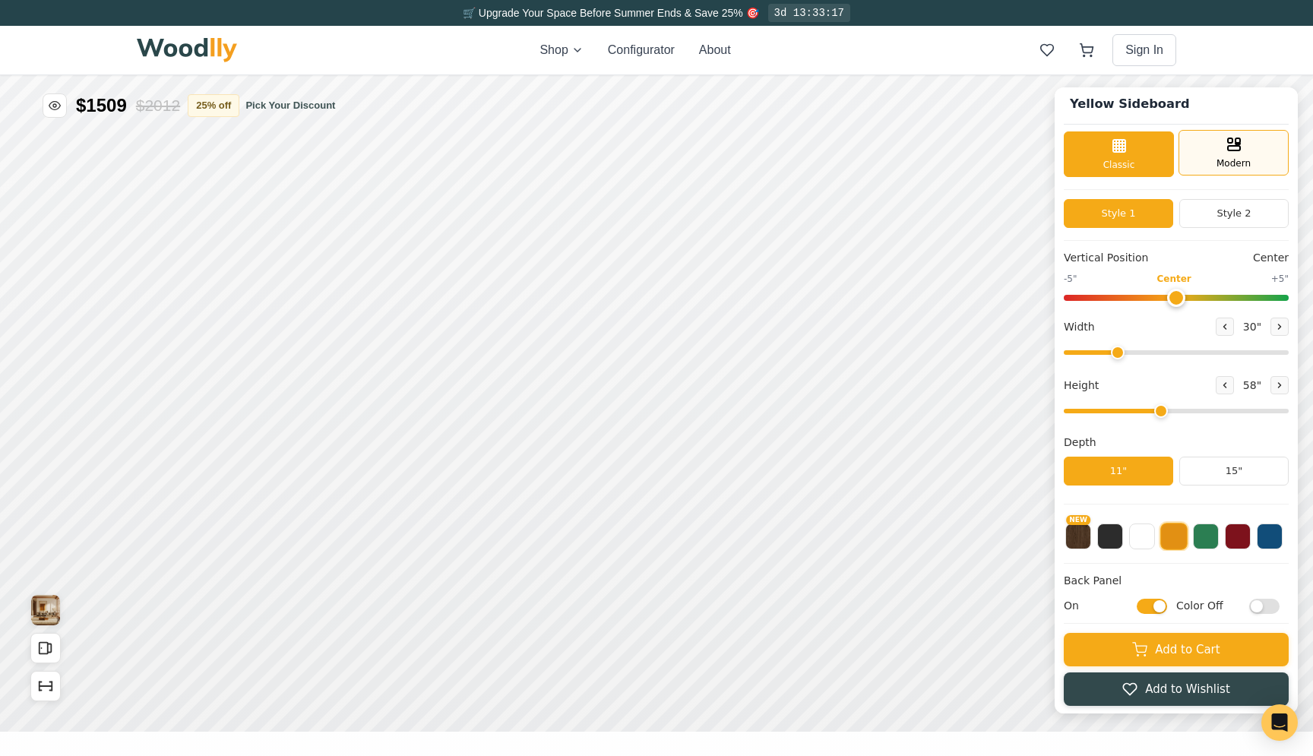
click at [1238, 142] on rect at bounding box center [1238, 140] width 5 height 5
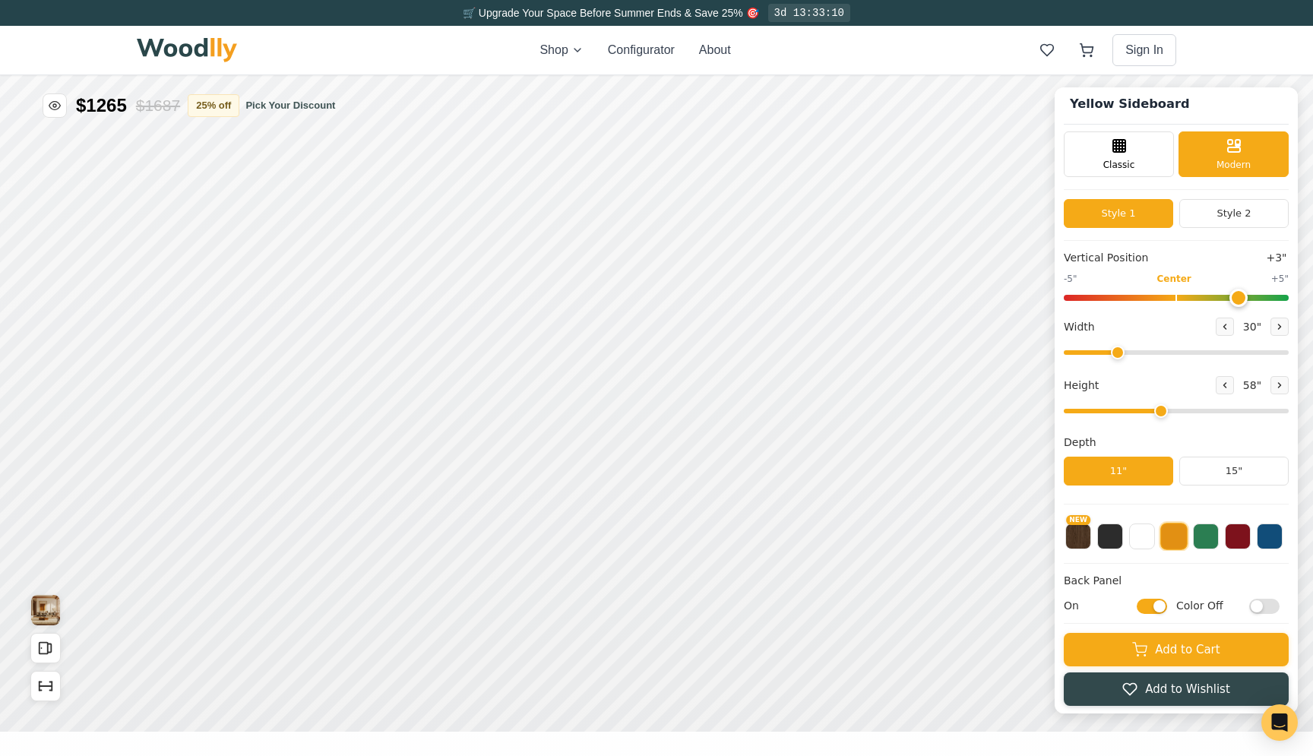
drag, startPoint x: 1180, startPoint y: 302, endPoint x: 1229, endPoint y: 302, distance: 48.6
click at [1229, 301] on input "range" at bounding box center [1176, 298] width 225 height 6
click at [1101, 154] on div "Classic" at bounding box center [1119, 153] width 110 height 46
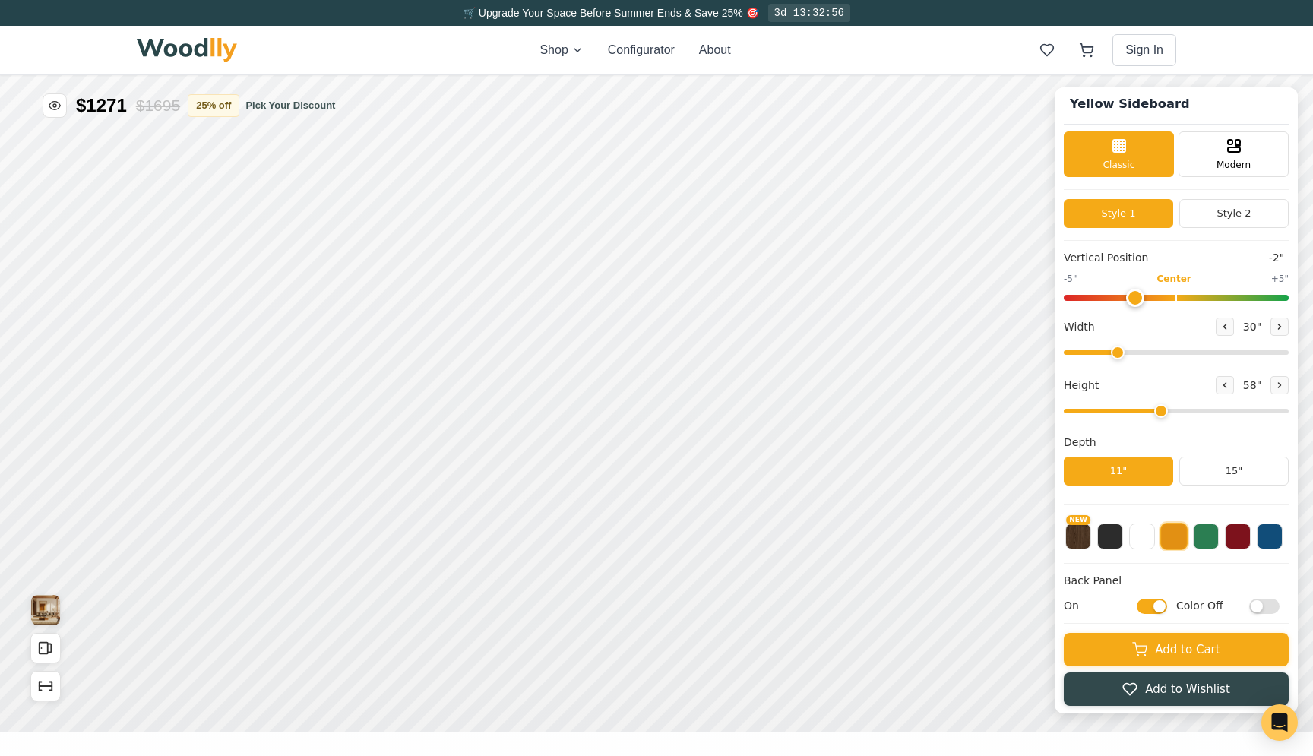
drag, startPoint x: 1234, startPoint y: 294, endPoint x: 1144, endPoint y: 308, distance: 91.5
type input "-2"
click at [1144, 301] on input "range" at bounding box center [1176, 298] width 225 height 6
click at [1224, 329] on icon at bounding box center [1225, 326] width 9 height 9
type input "29"
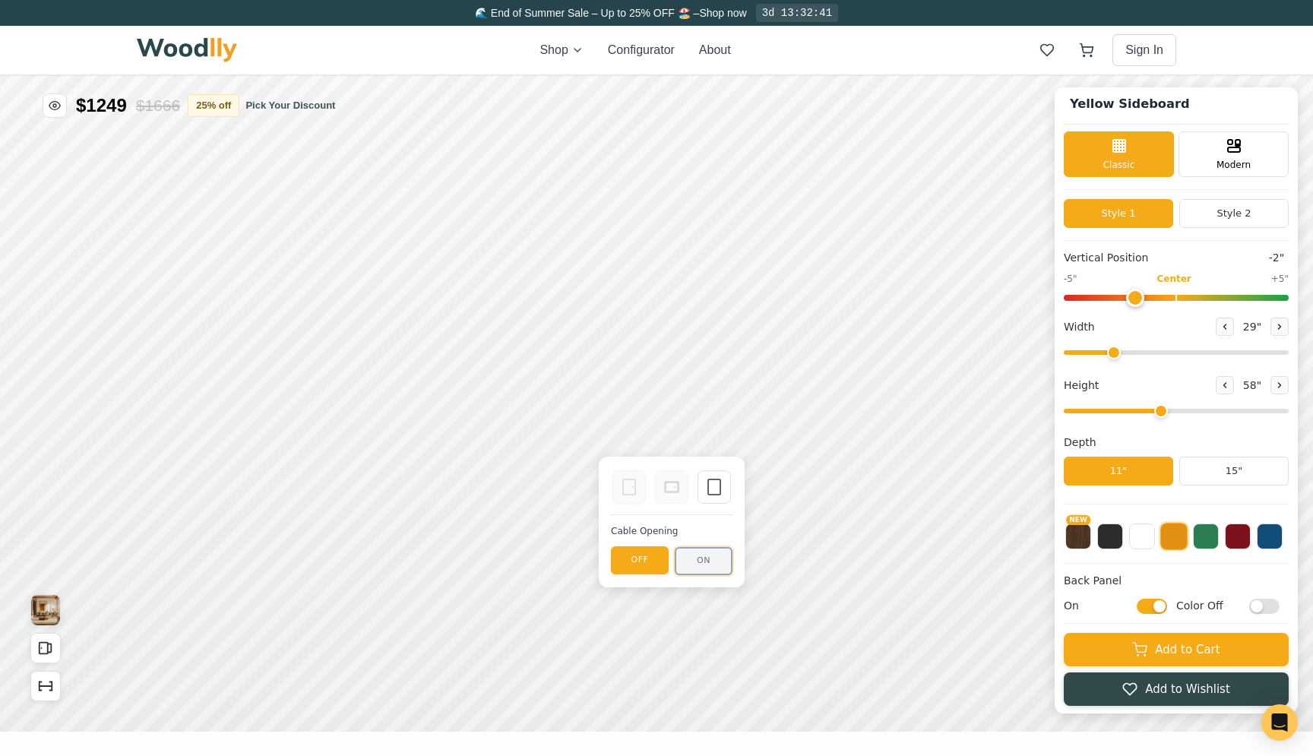
click at [696, 559] on button "ON" at bounding box center [704, 561] width 58 height 28
click at [647, 559] on button "OFF" at bounding box center [641, 561] width 58 height 28
click at [45, 649] on icon "Open All Doors and Drawers" at bounding box center [45, 648] width 17 height 17
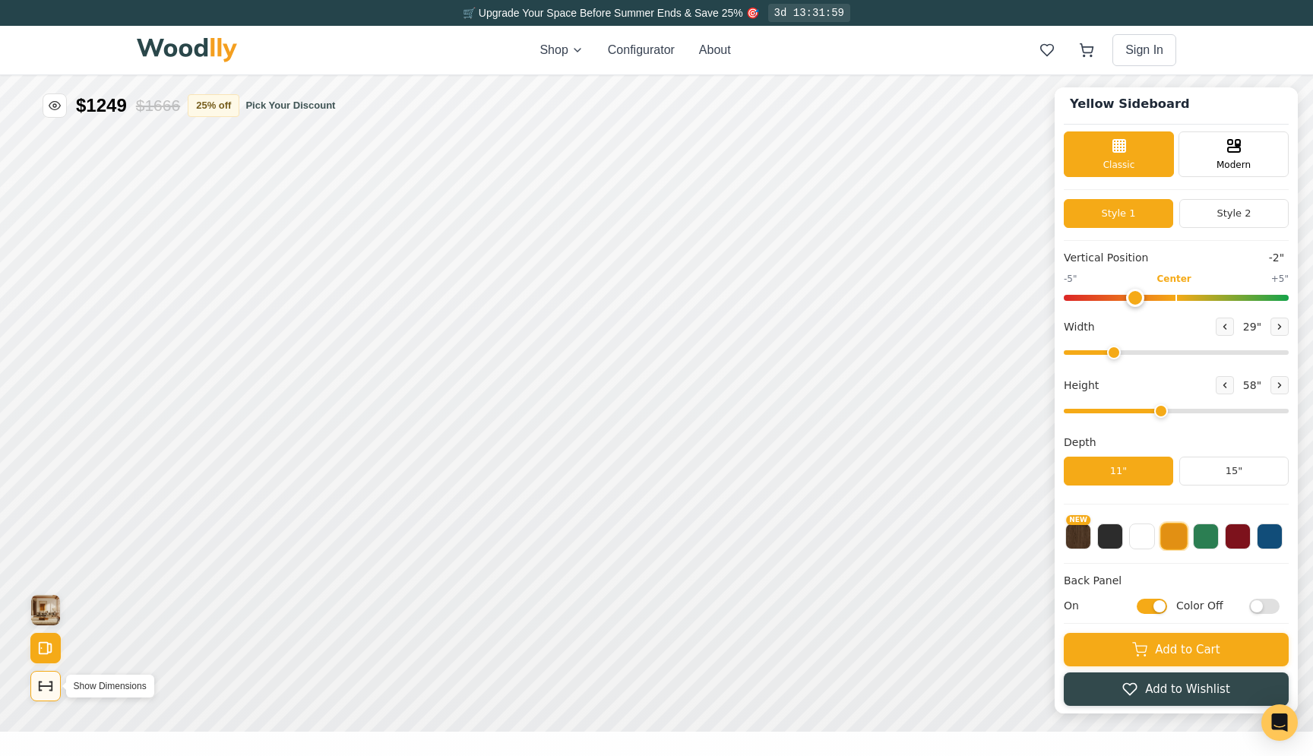
click at [46, 695] on button "Show Dimensions" at bounding box center [45, 686] width 30 height 30
click at [1279, 378] on button at bounding box center [1280, 385] width 18 height 18
click at [1227, 385] on icon at bounding box center [1225, 385] width 9 height 9
drag, startPoint x: 1163, startPoint y: 404, endPoint x: 1177, endPoint y: 405, distance: 13.7
type input "5"
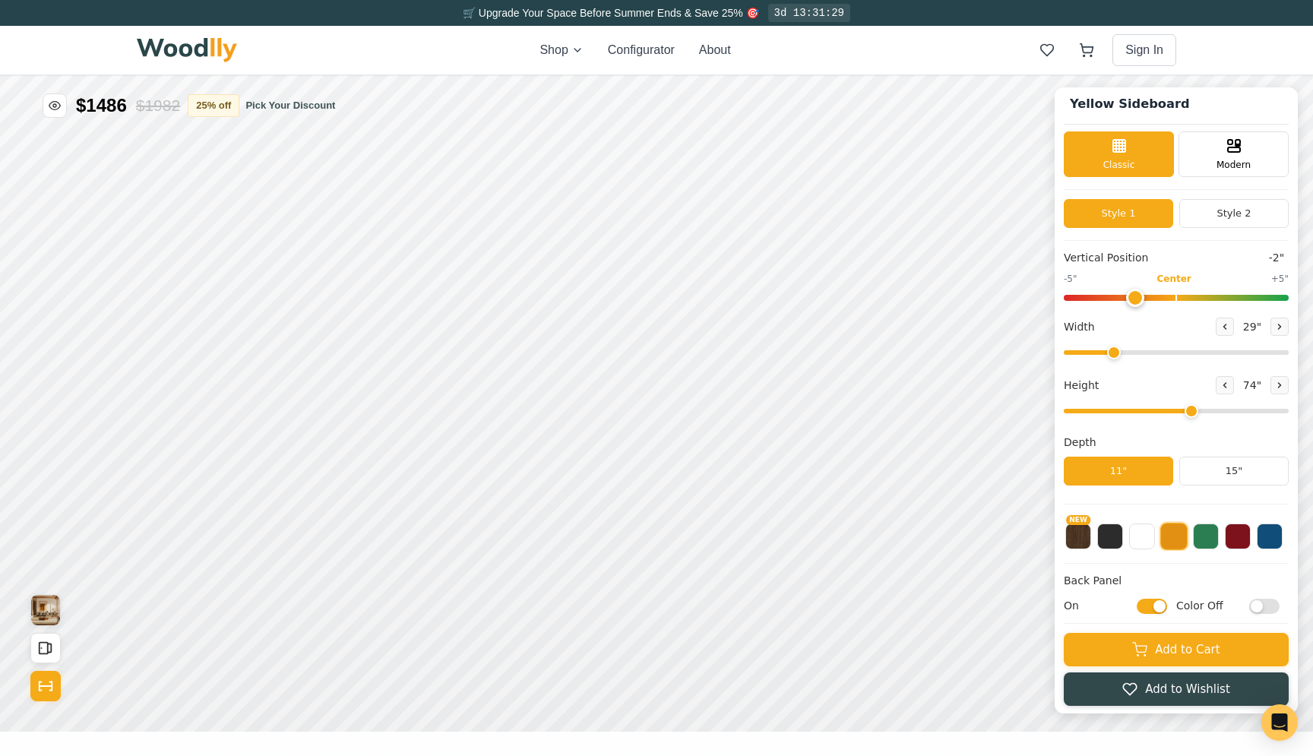
click at [1177, 409] on input "range" at bounding box center [1176, 411] width 225 height 5
click at [456, 209] on div "9"" at bounding box center [451, 200] width 11 height 17
drag, startPoint x: 1139, startPoint y: 295, endPoint x: 1315, endPoint y: 310, distance: 177.0
click at [1289, 301] on input "range" at bounding box center [1176, 298] width 225 height 6
click at [1277, 295] on input "range" at bounding box center [1176, 298] width 225 height 6
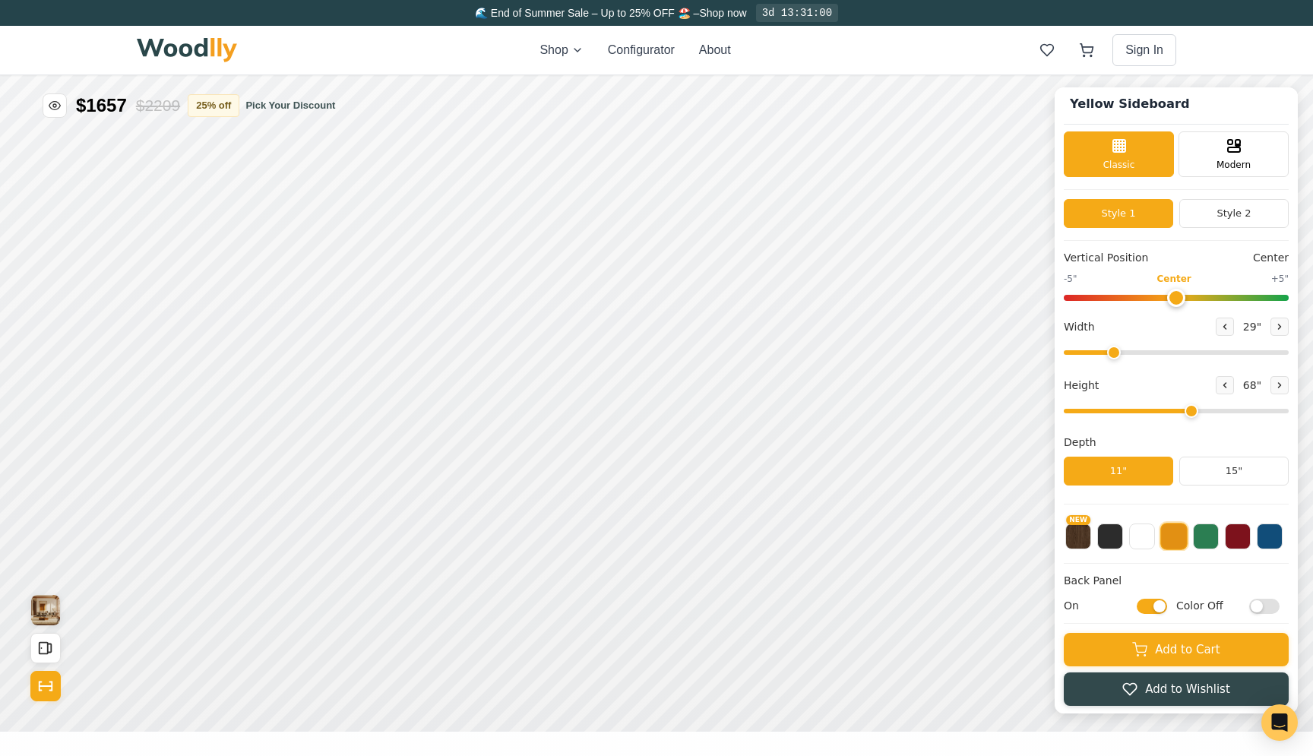
drag, startPoint x: 1278, startPoint y: 295, endPoint x: 1181, endPoint y: 299, distance: 97.4
click at [1181, 299] on input "range" at bounding box center [1176, 298] width 225 height 6
drag, startPoint x: 1176, startPoint y: 295, endPoint x: 1159, endPoint y: 296, distance: 16.8
click at [1159, 296] on input "range" at bounding box center [1176, 298] width 225 height 6
drag, startPoint x: 1154, startPoint y: 299, endPoint x: 990, endPoint y: 312, distance: 164.7
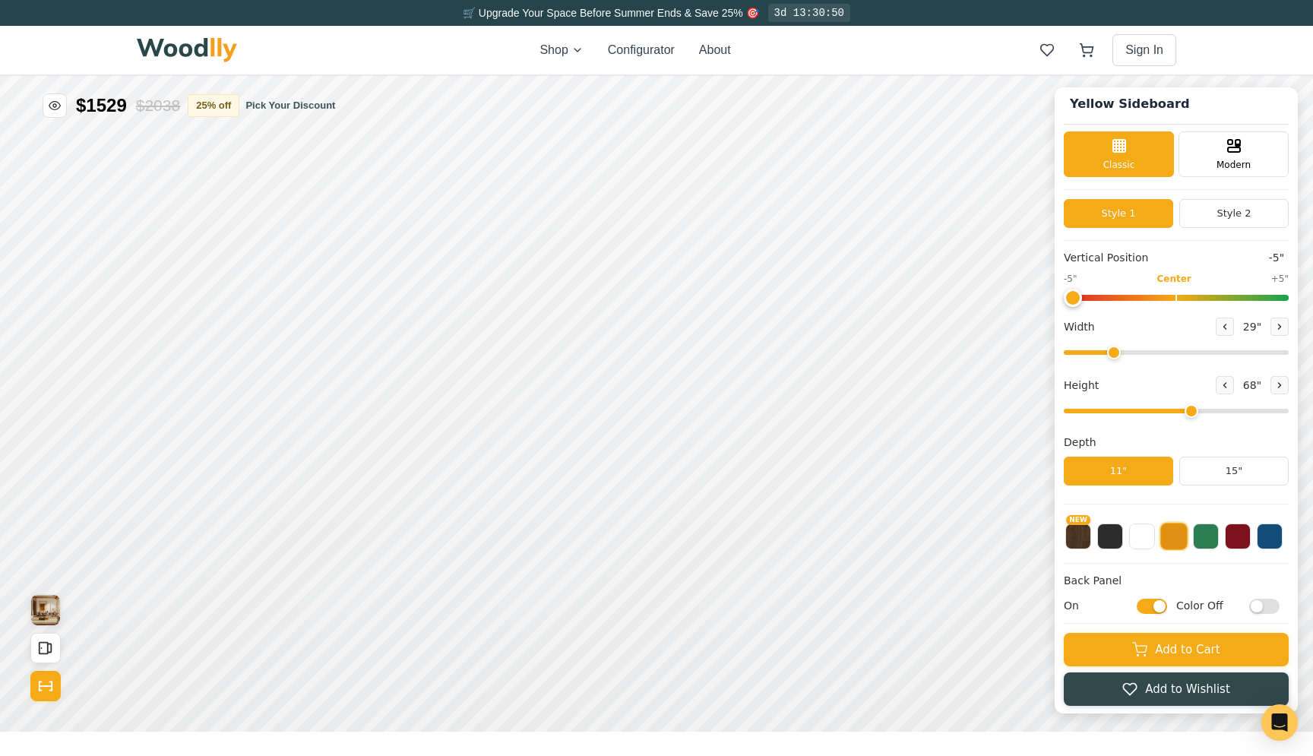
click at [1064, 301] on input "range" at bounding box center [1176, 298] width 225 height 6
drag, startPoint x: 1078, startPoint y: 300, endPoint x: 1117, endPoint y: 297, distance: 39.6
type input "-3"
click at [1117, 297] on input "range" at bounding box center [1176, 298] width 225 height 6
